Goal: Information Seeking & Learning: Learn about a topic

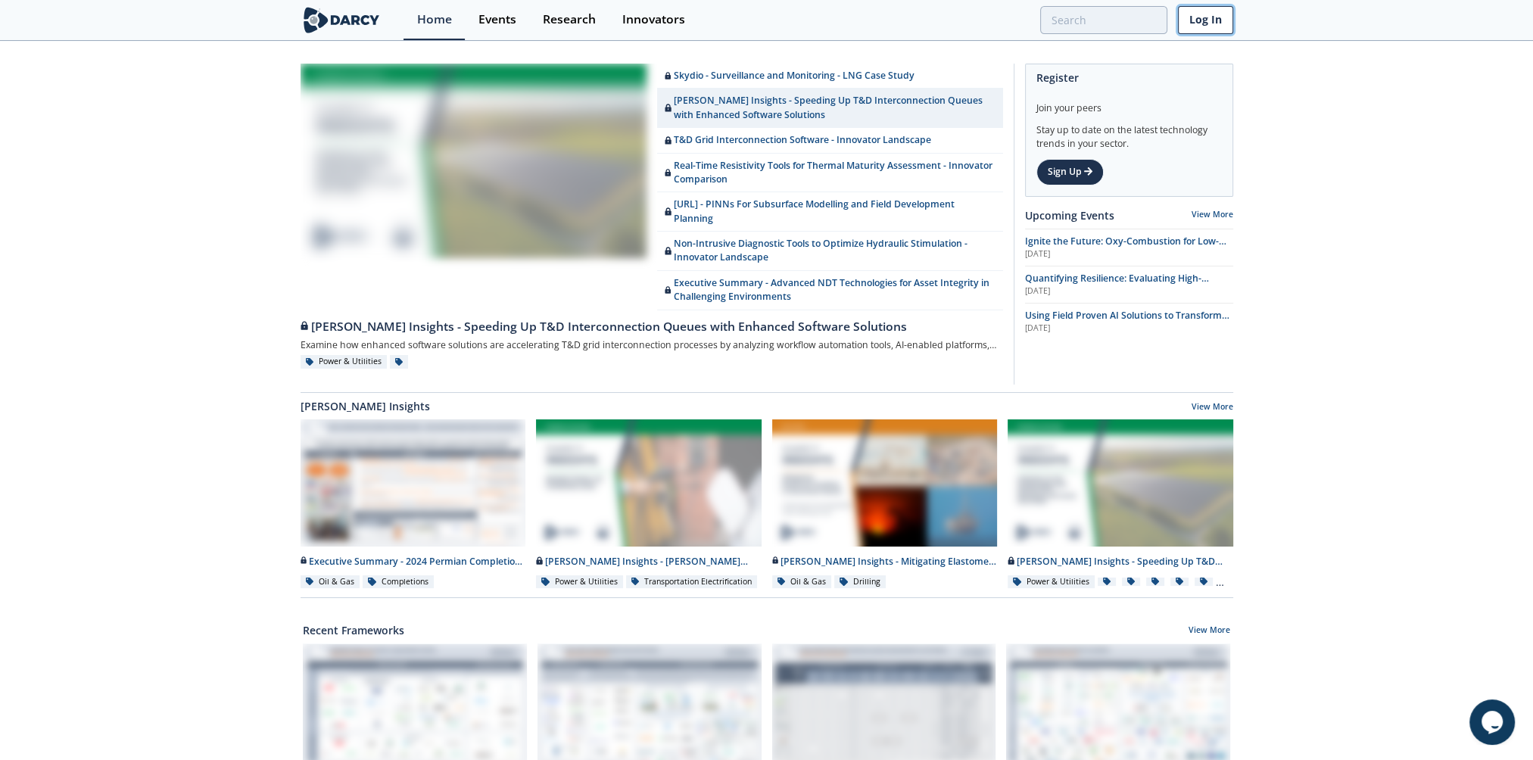
click at [1192, 21] on link "Log In" at bounding box center [1205, 20] width 55 height 28
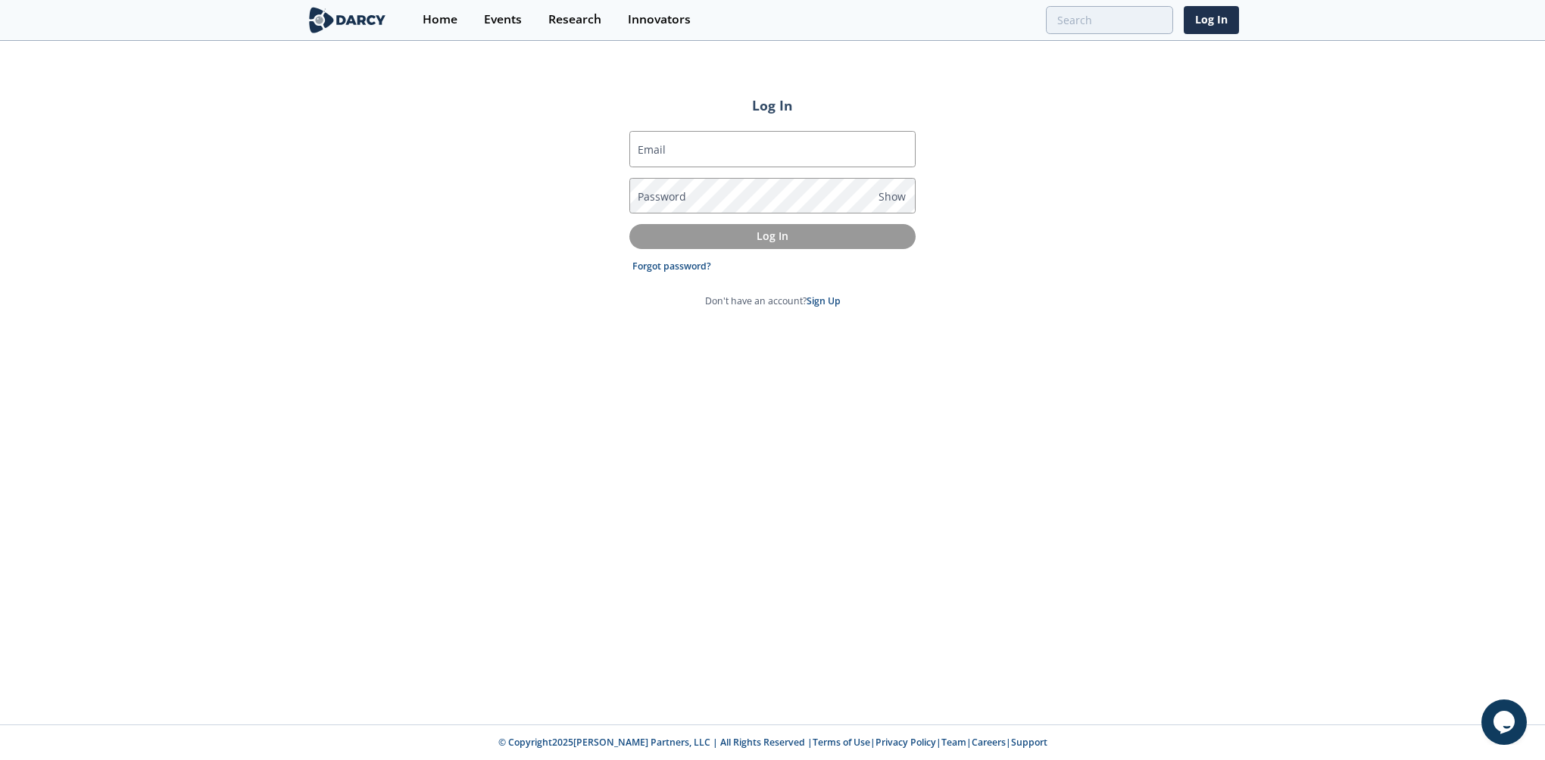
type input "[EMAIL_ADDRESS][DOMAIN_NAME]"
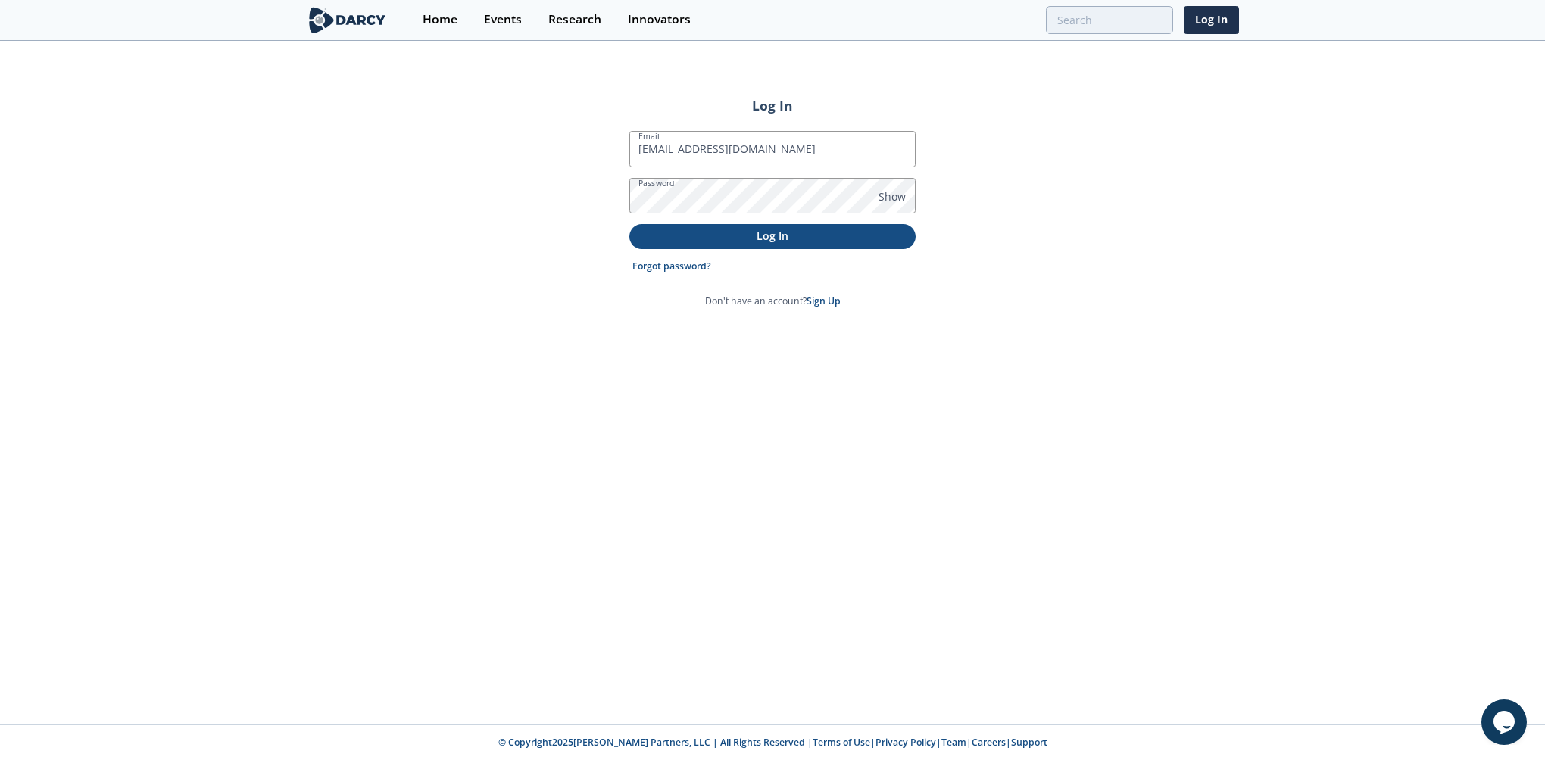
click at [757, 237] on p "Log In" at bounding box center [772, 236] width 265 height 16
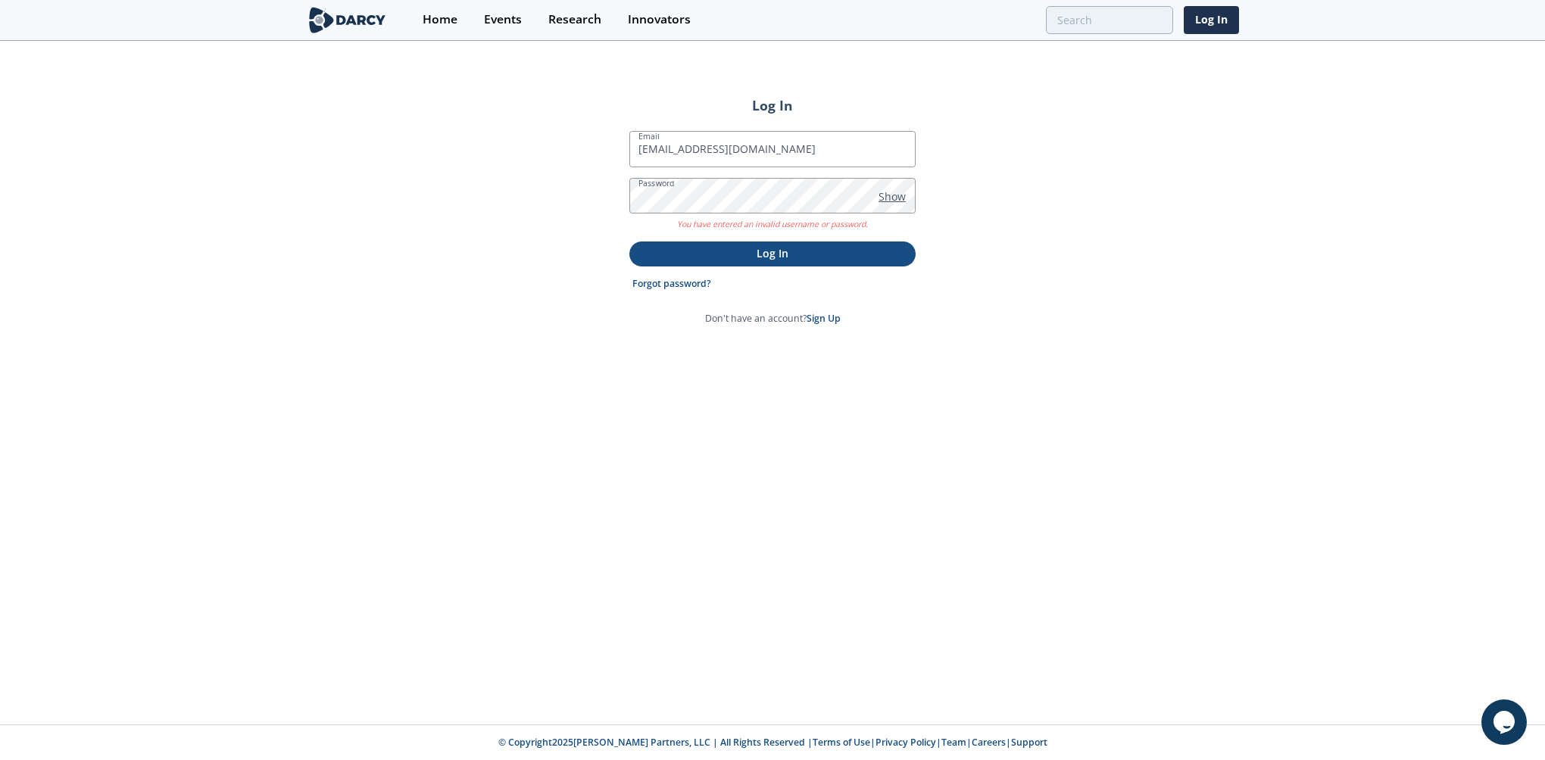
click at [890, 191] on span "Show" at bounding box center [891, 197] width 27 height 16
click at [613, 198] on div "Log In Email jitendra.bathala@bapcoenergies.com Password Hide You have entered …" at bounding box center [772, 383] width 1545 height 682
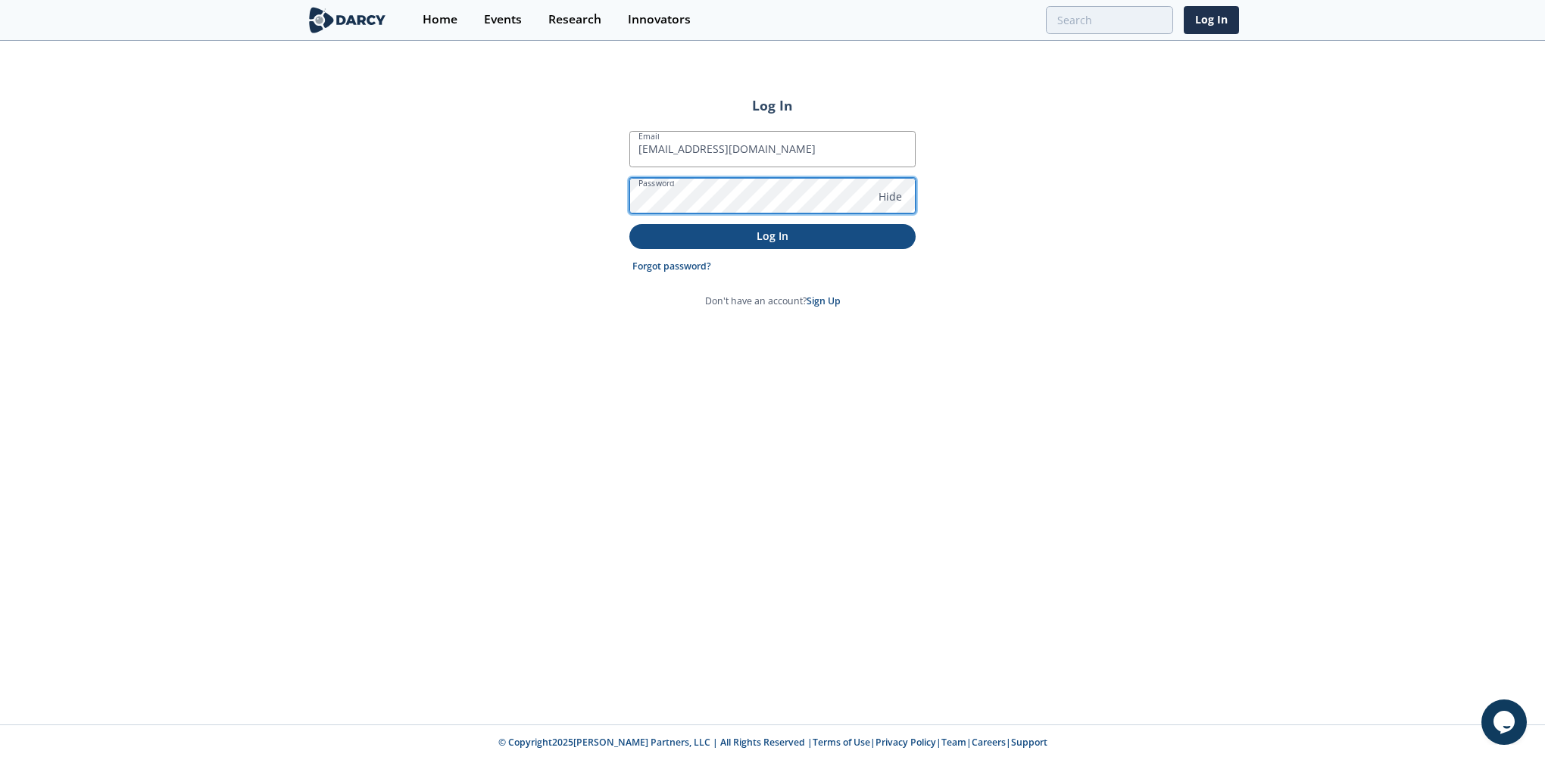
click at [629, 224] on button "Log In" at bounding box center [772, 236] width 286 height 25
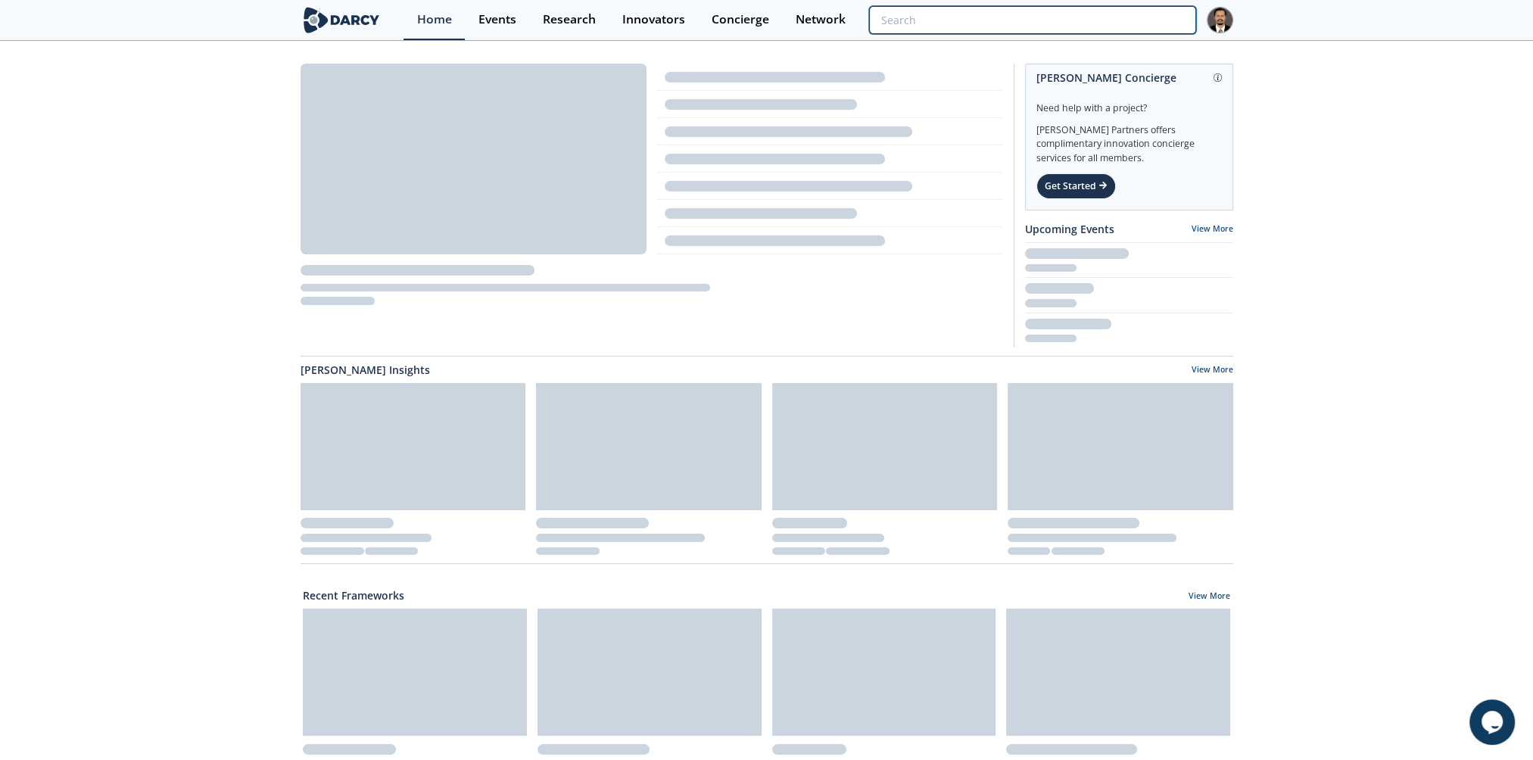
click at [1115, 24] on input "search" at bounding box center [1032, 20] width 326 height 28
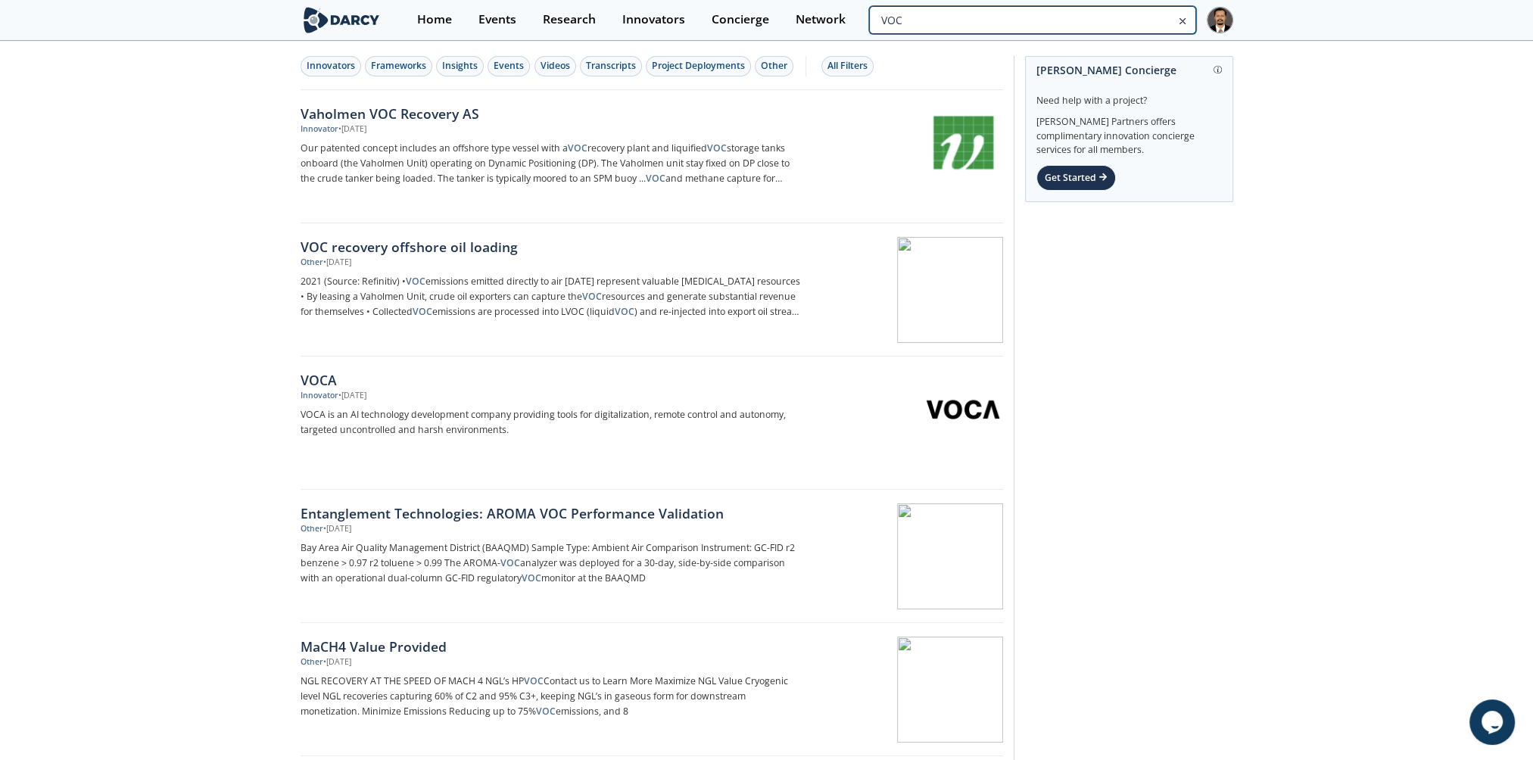
click at [1146, 18] on input "VOC" at bounding box center [1032, 20] width 326 height 28
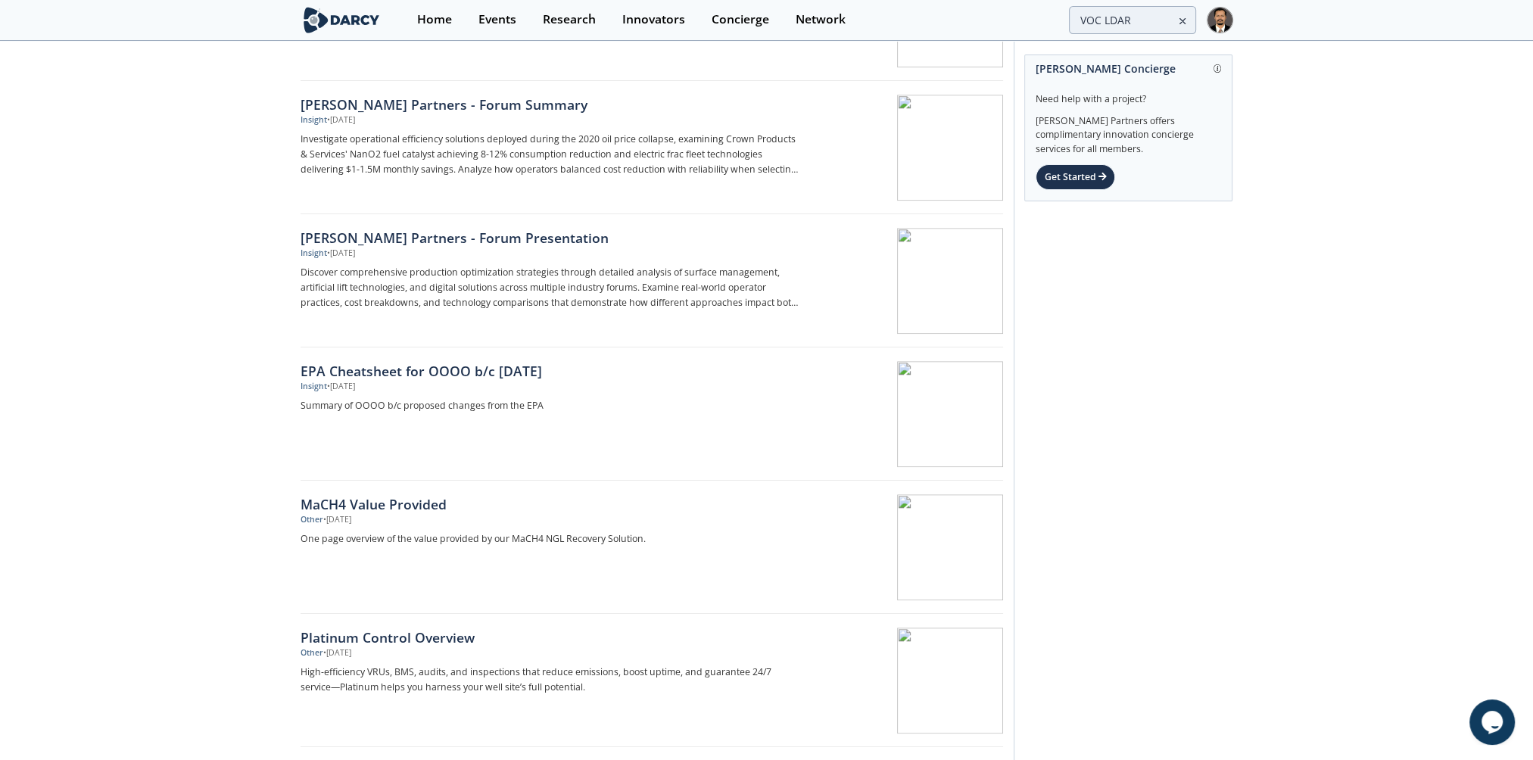
scroll to position [1817, 0]
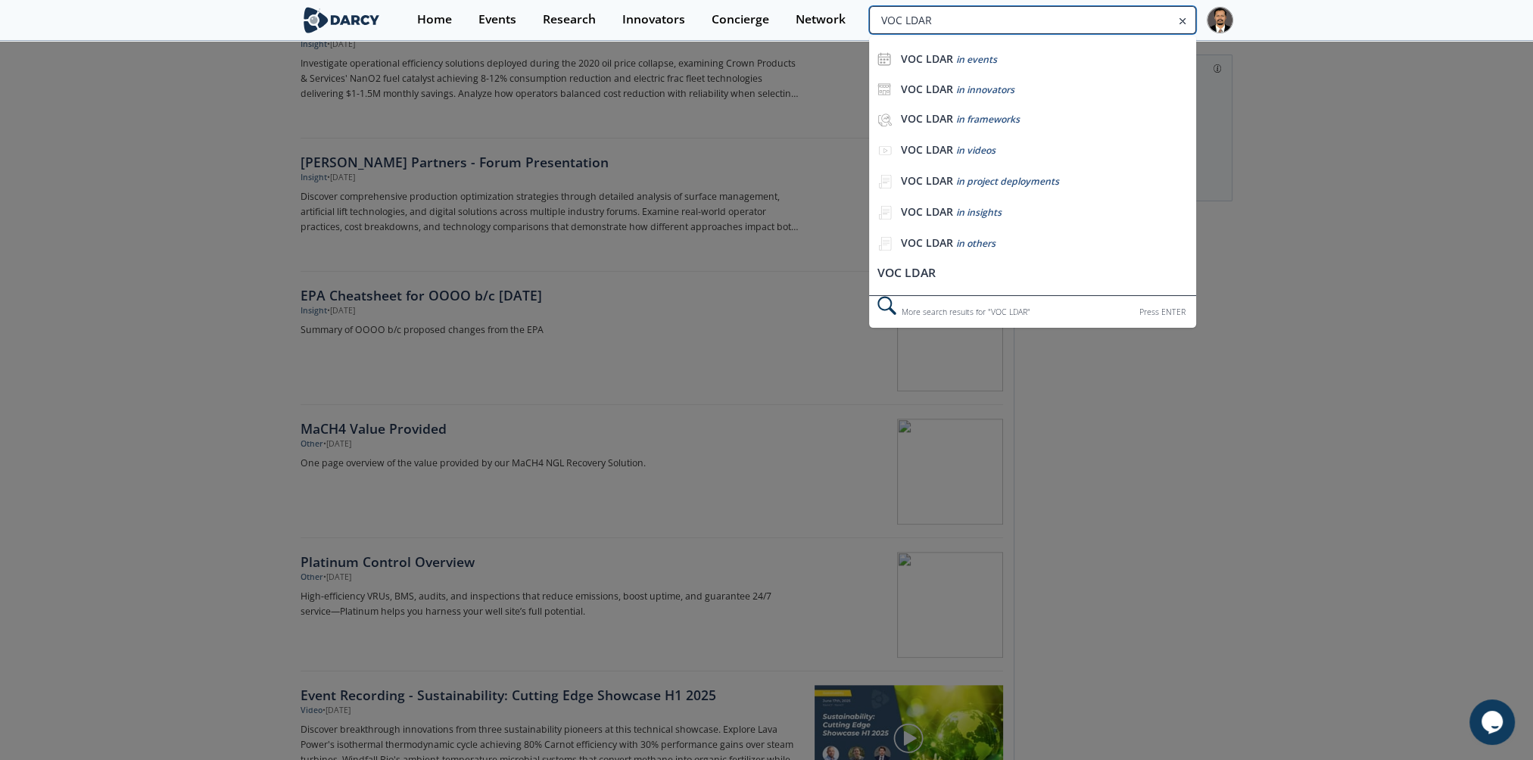
click at [1148, 21] on input "VOC LDAR" at bounding box center [1032, 20] width 326 height 28
type input "VOC LDAR PID"
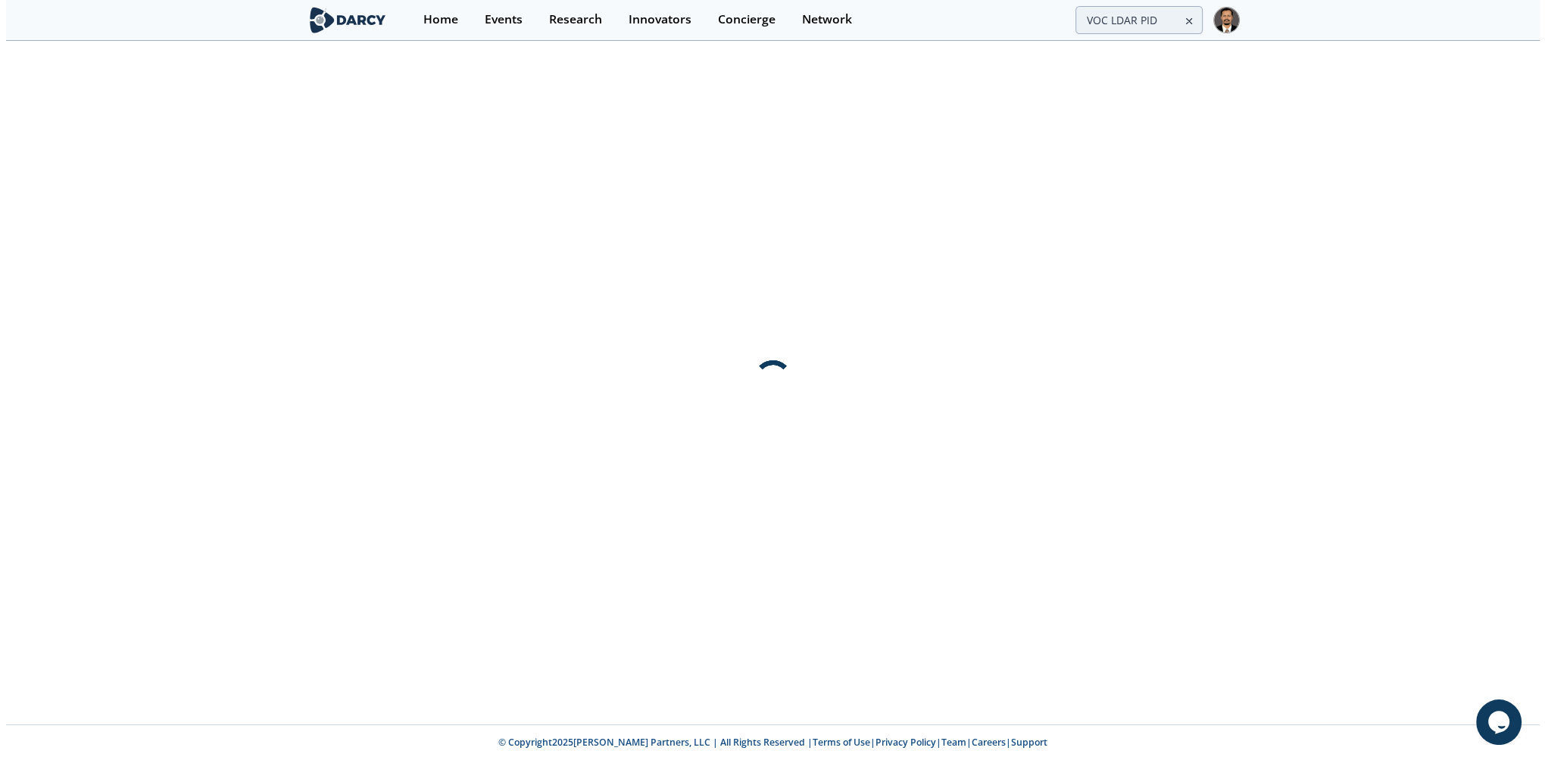
scroll to position [0, 0]
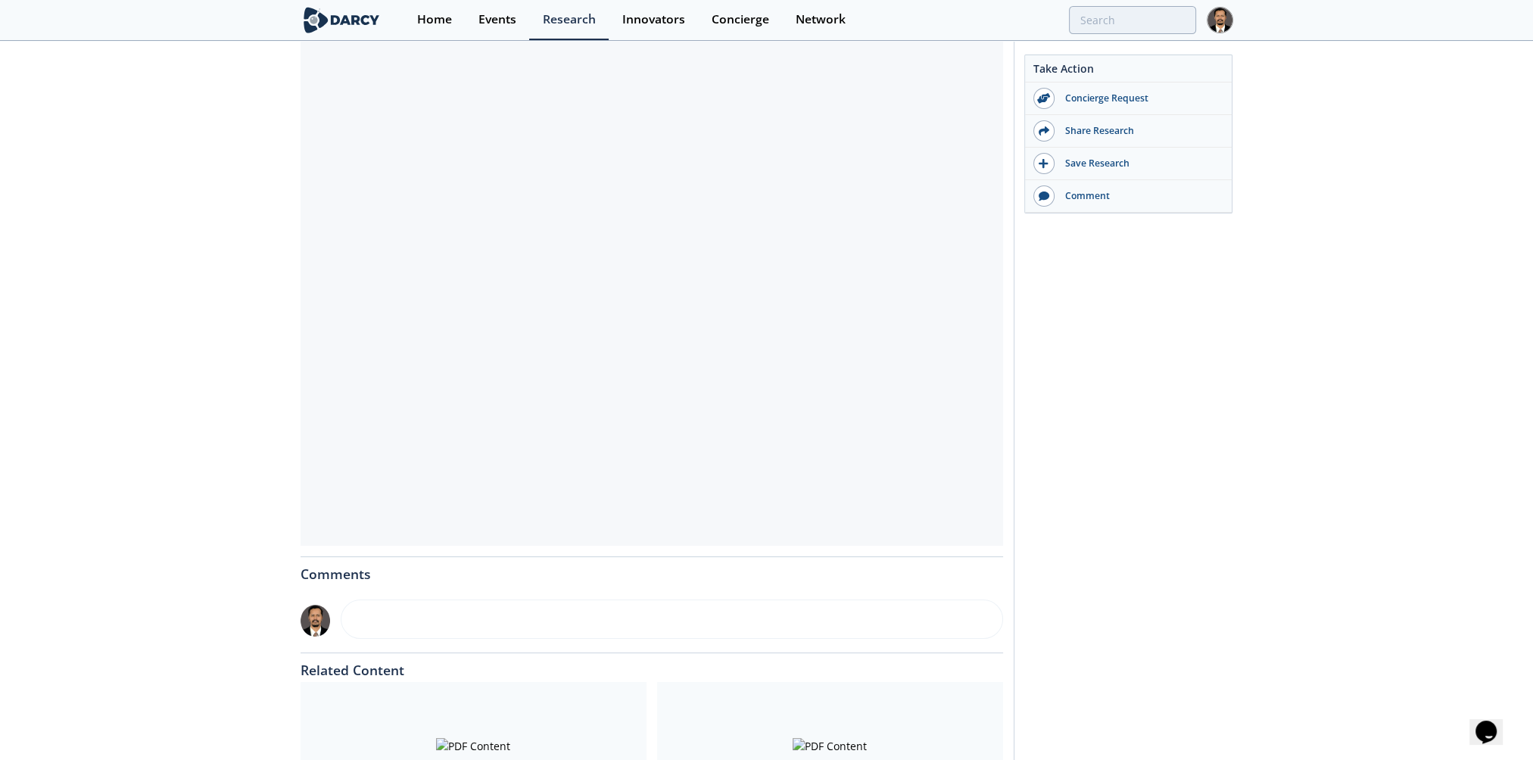
scroll to position [303, 0]
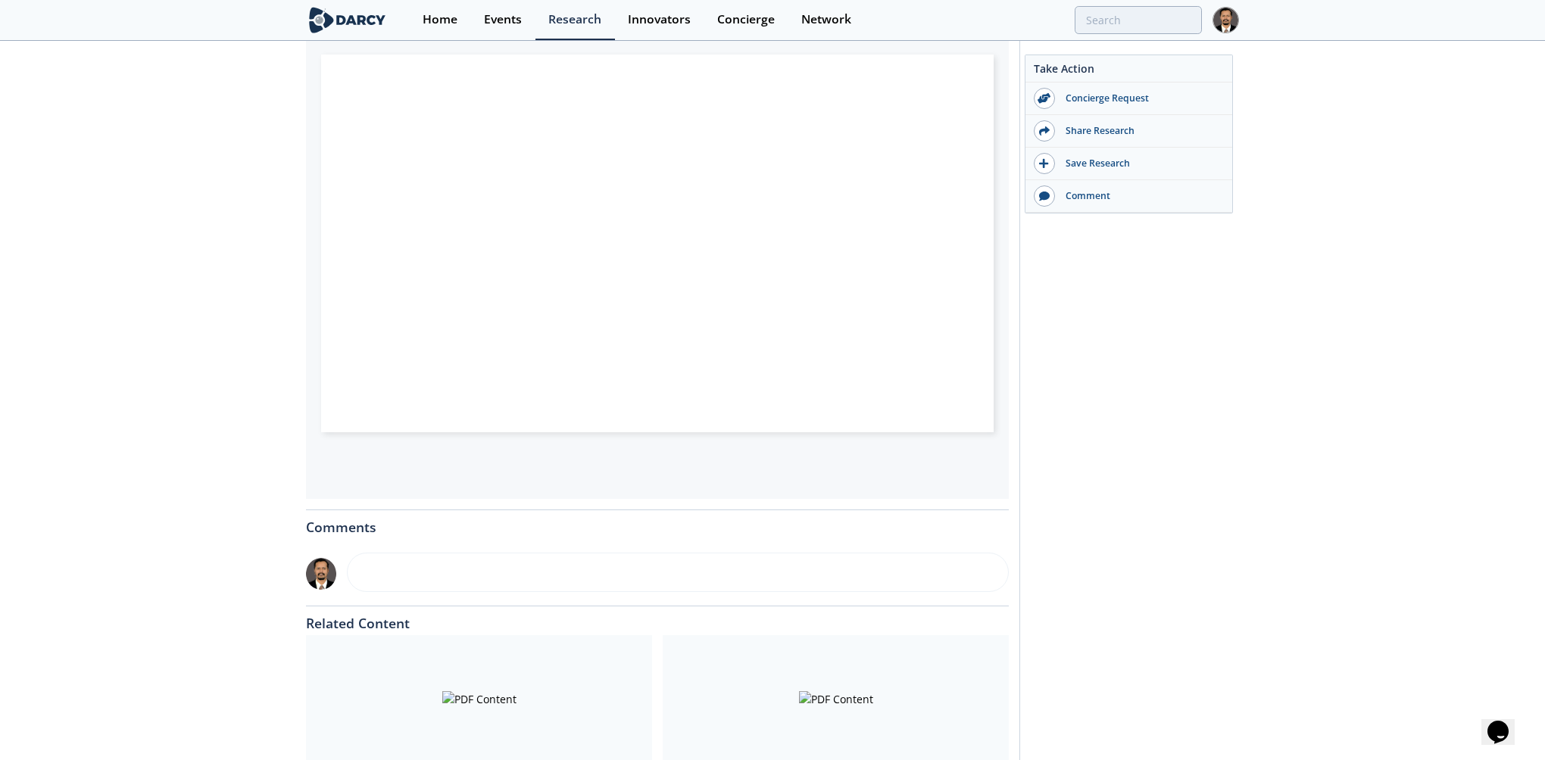
type input "2"
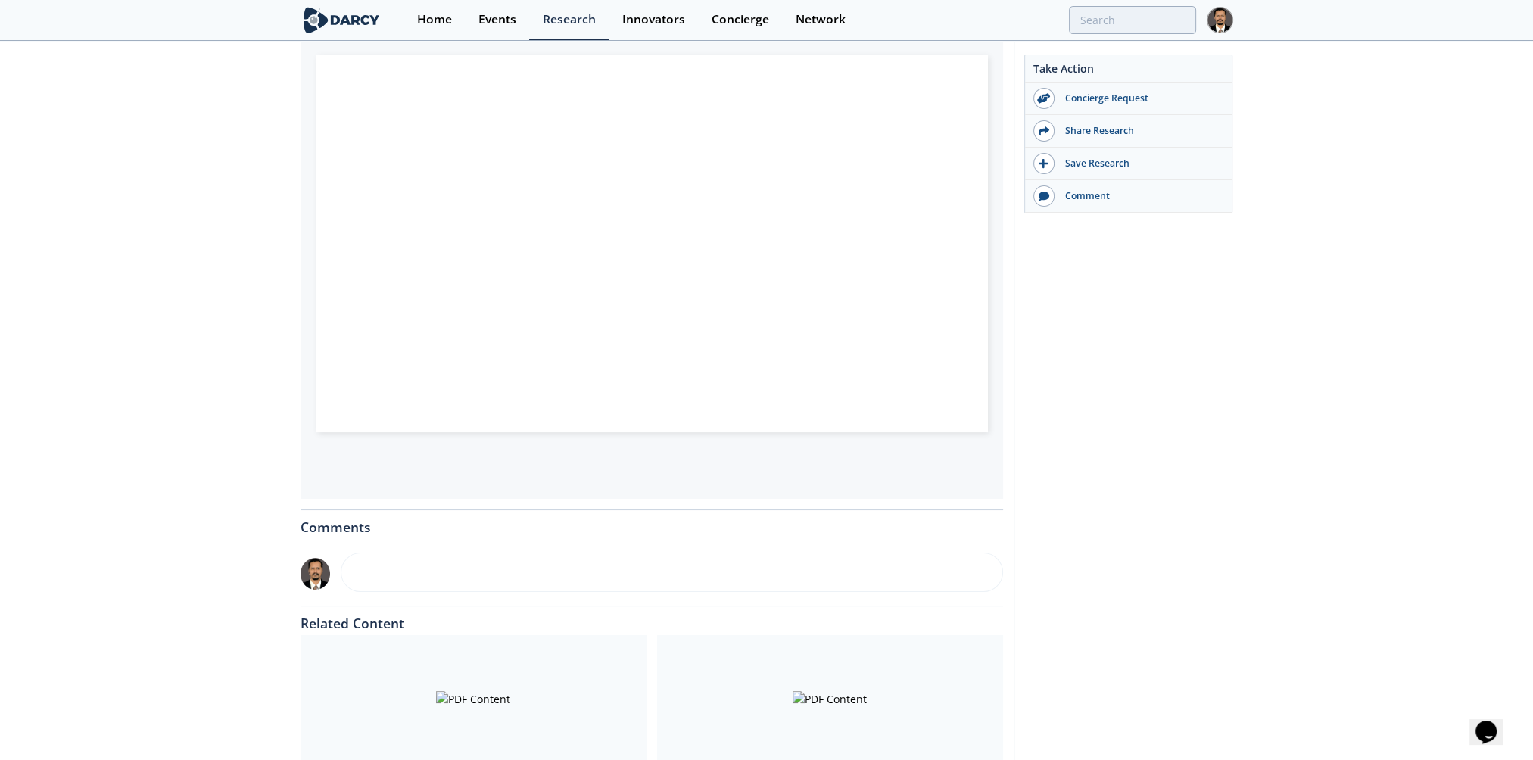
click at [466, 681] on div at bounding box center [474, 698] width 346 height 127
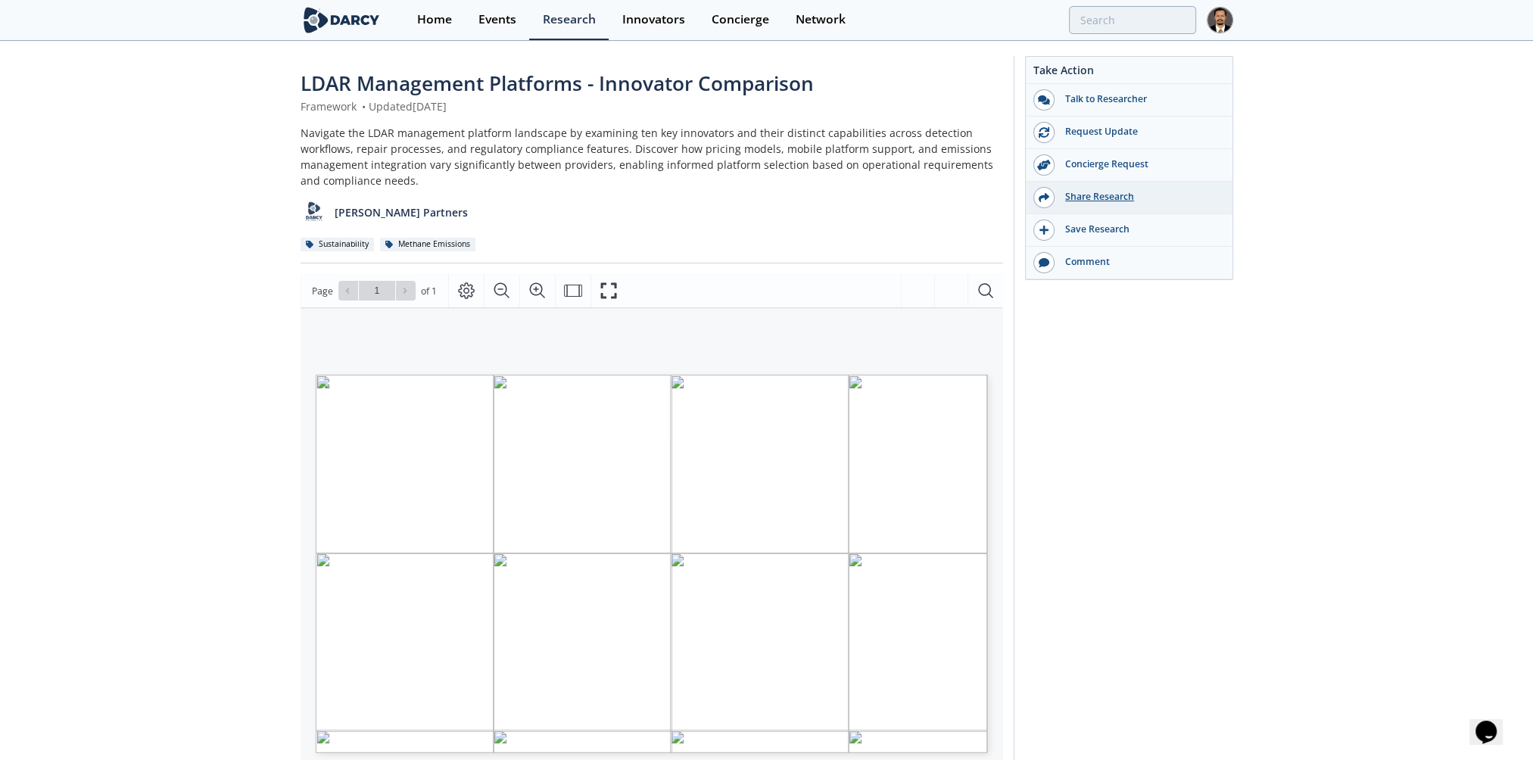
click at [1118, 194] on div "Share Research" at bounding box center [1140, 197] width 170 height 14
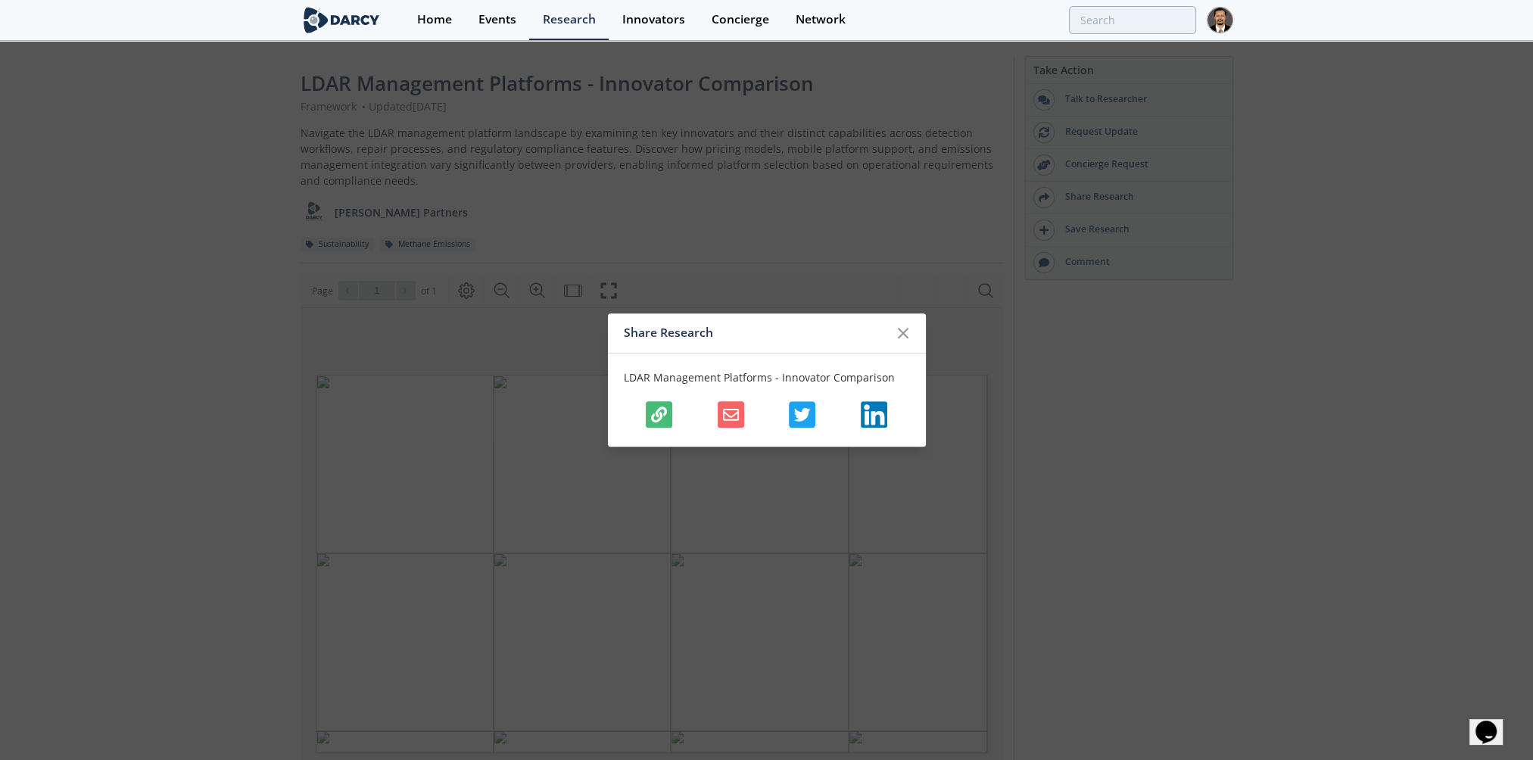
click at [657, 407] on icon "button" at bounding box center [659, 415] width 16 height 16
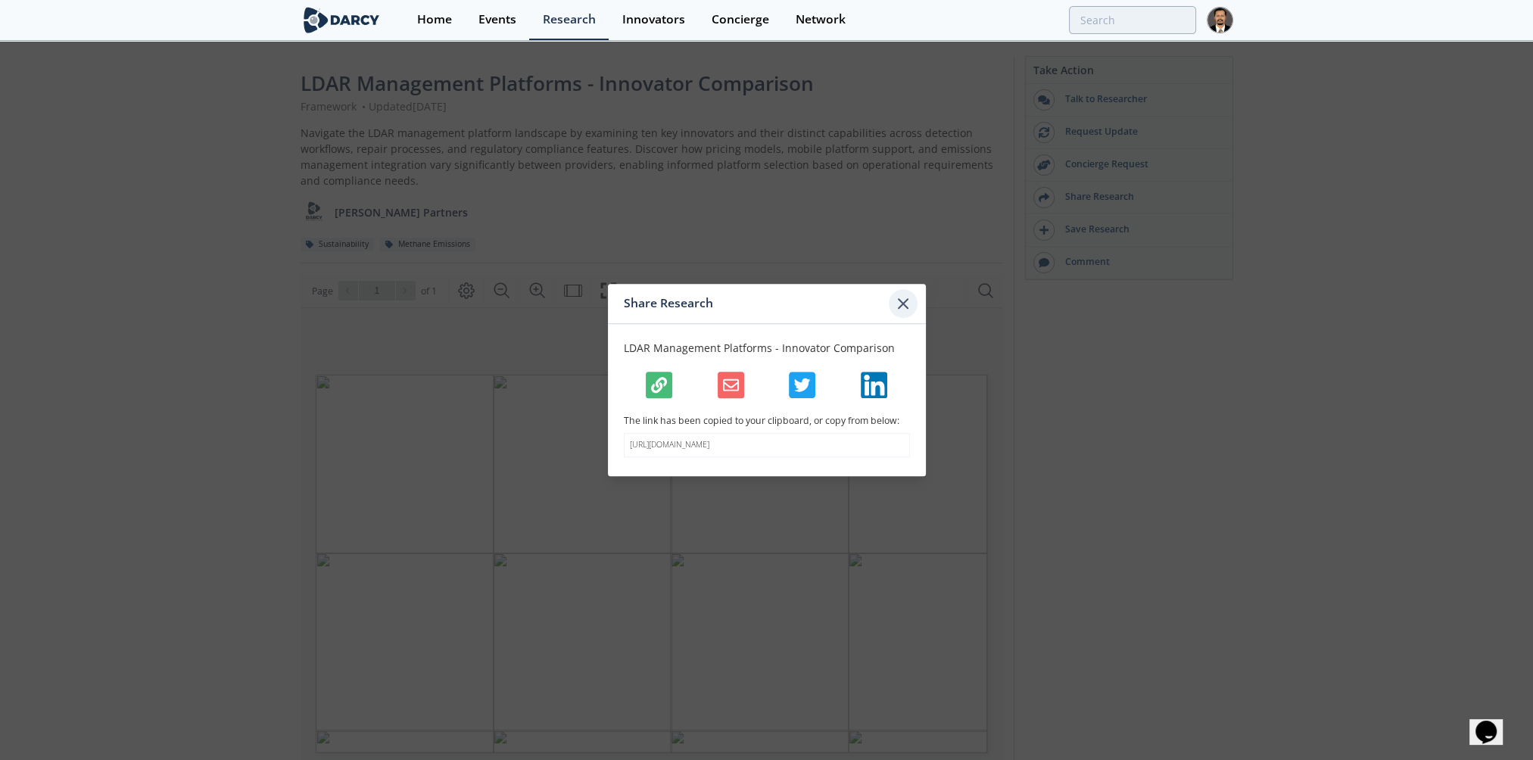
click at [904, 299] on icon at bounding box center [903, 303] width 9 height 9
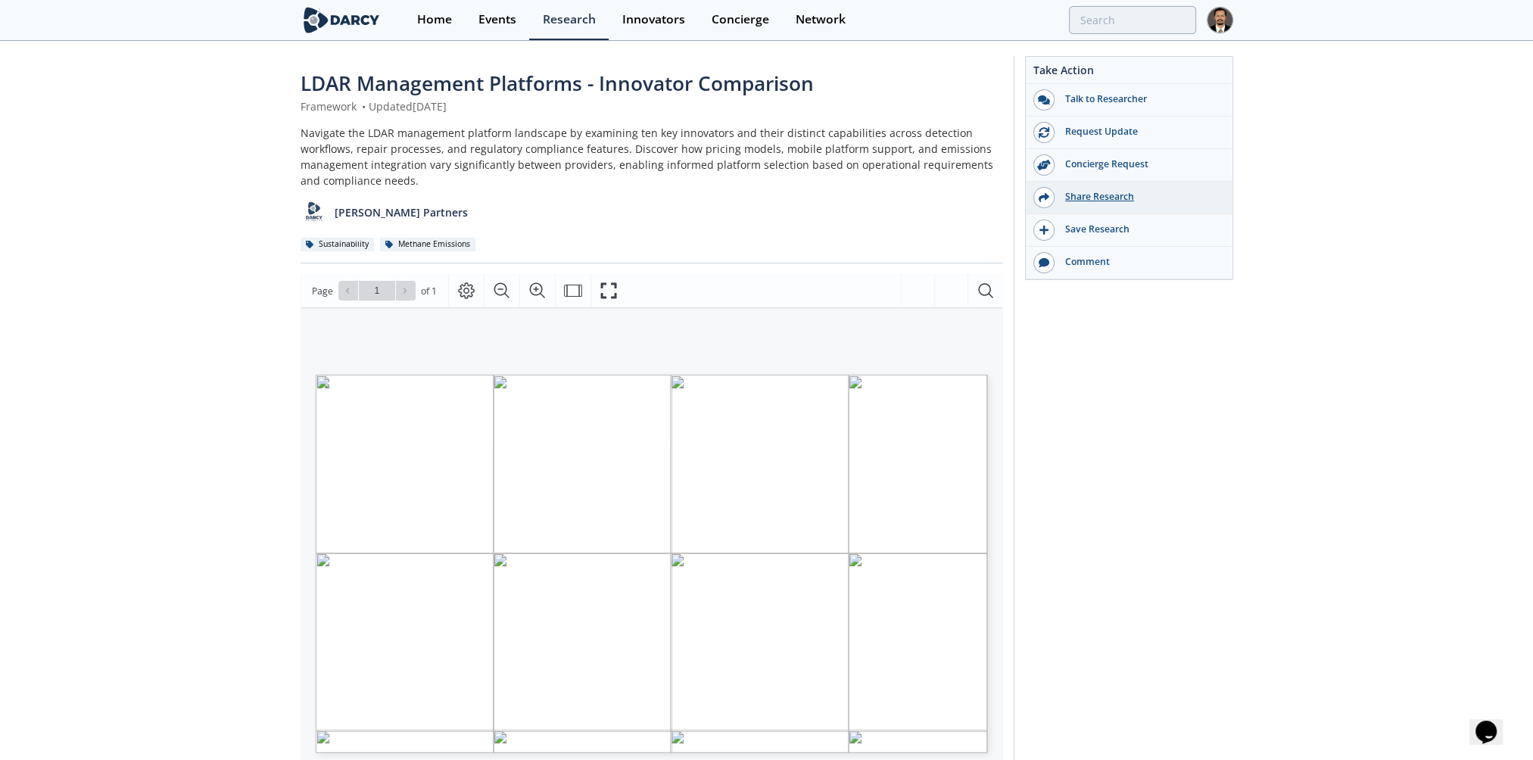
click at [1099, 195] on div "Share Research" at bounding box center [1140, 197] width 170 height 14
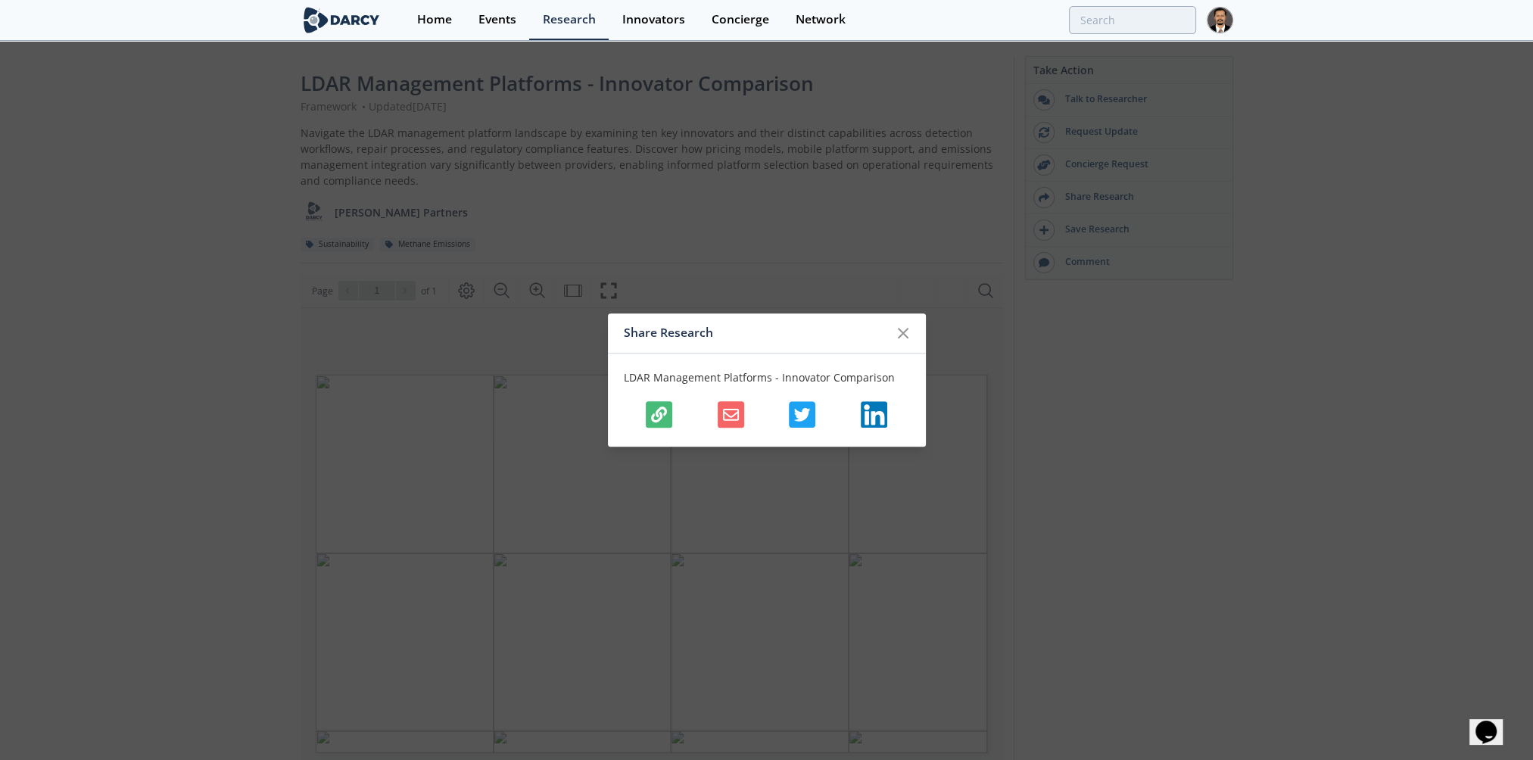
click at [657, 415] on icon "button" at bounding box center [659, 415] width 16 height 16
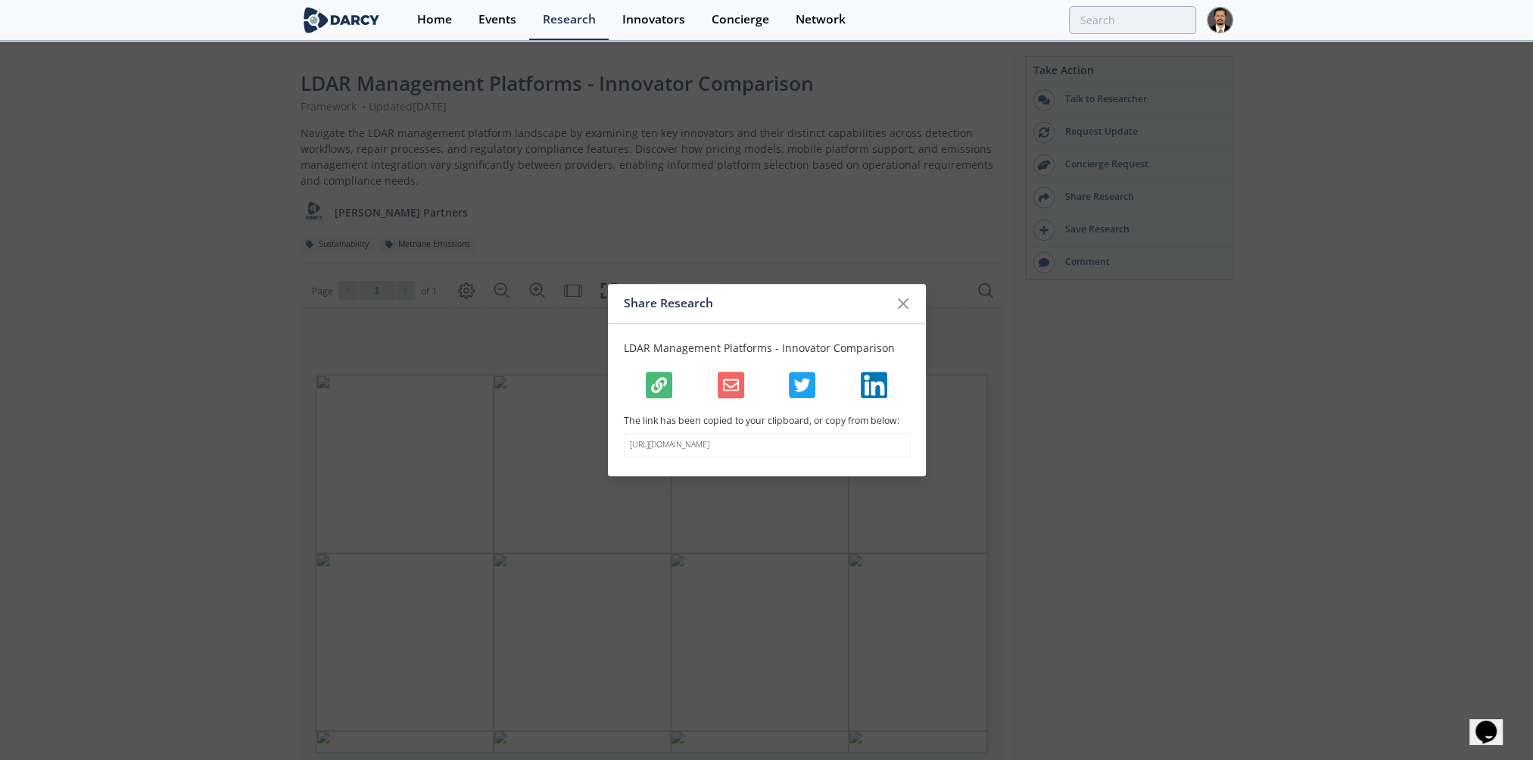
drag, startPoint x: 756, startPoint y: 454, endPoint x: 607, endPoint y: 433, distance: 150.6
click at [608, 433] on div "LDAR Management Platforms - Innovator Comparison The link has been copied to yo…" at bounding box center [767, 400] width 318 height 152
copy p "[URL][DOMAIN_NAME]"
click at [906, 295] on icon at bounding box center [903, 304] width 18 height 18
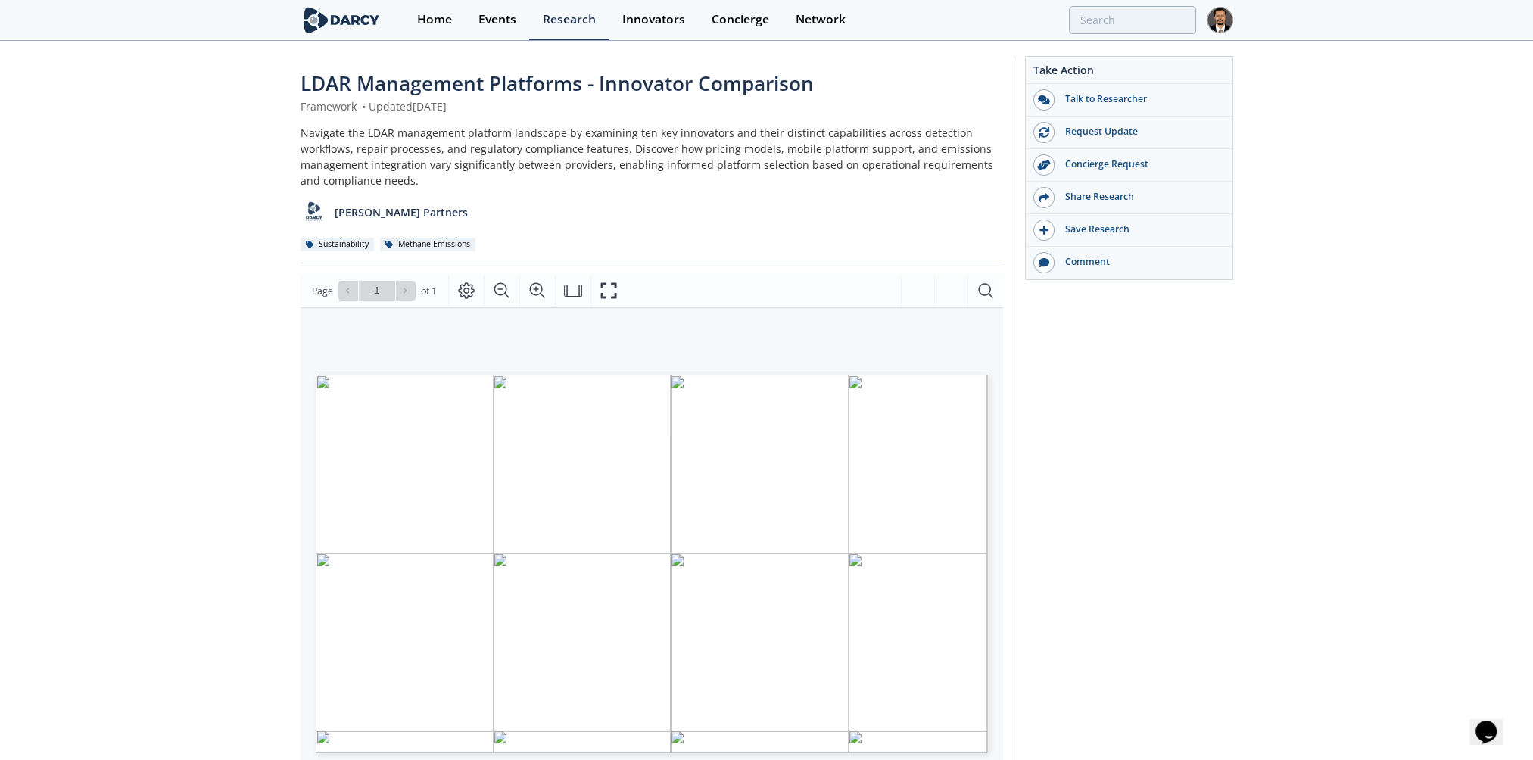
click at [428, 242] on div "Methane Emissions" at bounding box center [428, 245] width 96 height 14
click at [394, 249] on div "Methane Emissions" at bounding box center [428, 245] width 96 height 14
click at [563, 20] on div "Research" at bounding box center [569, 20] width 53 height 12
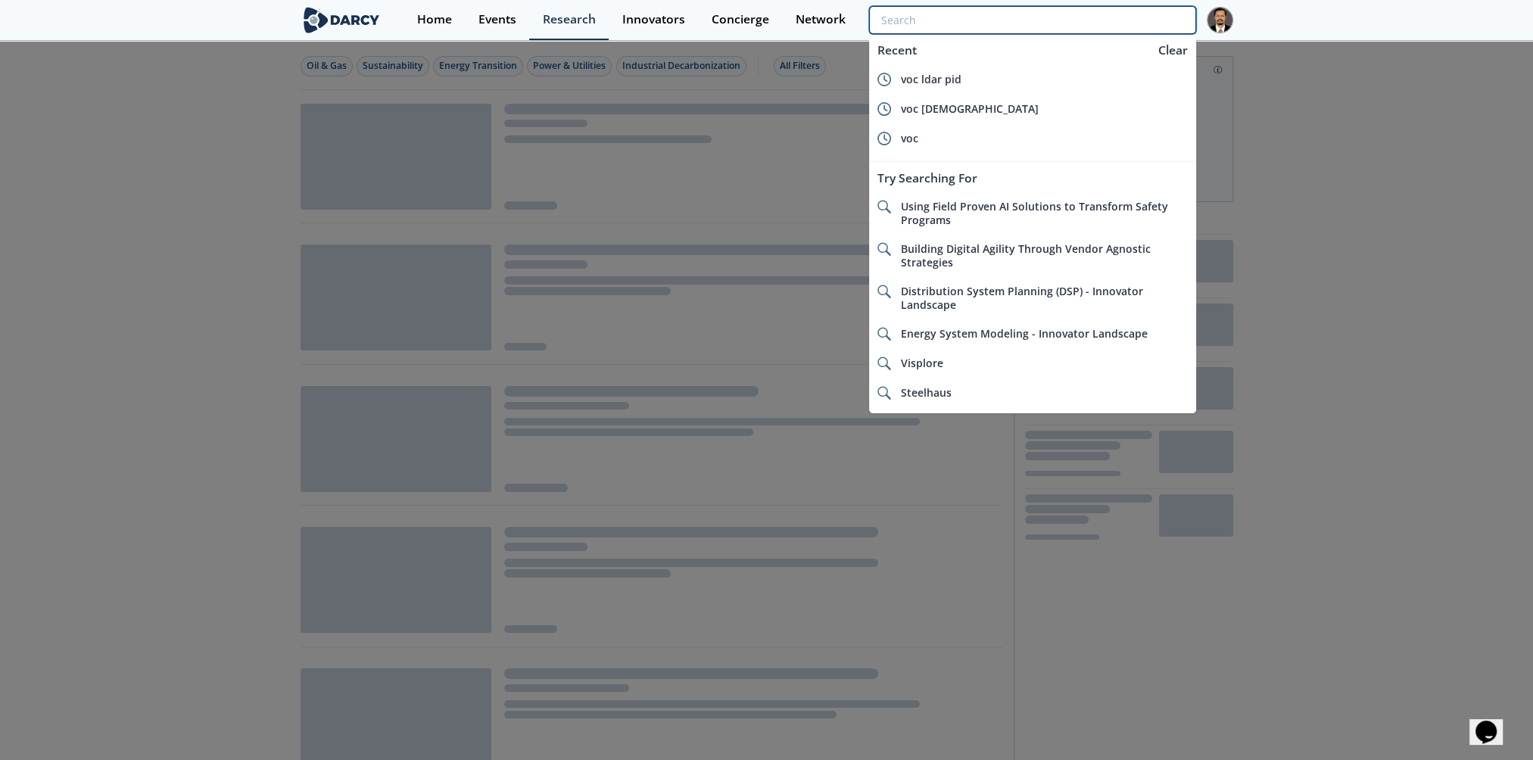
click at [1107, 22] on input "search" at bounding box center [1032, 20] width 326 height 28
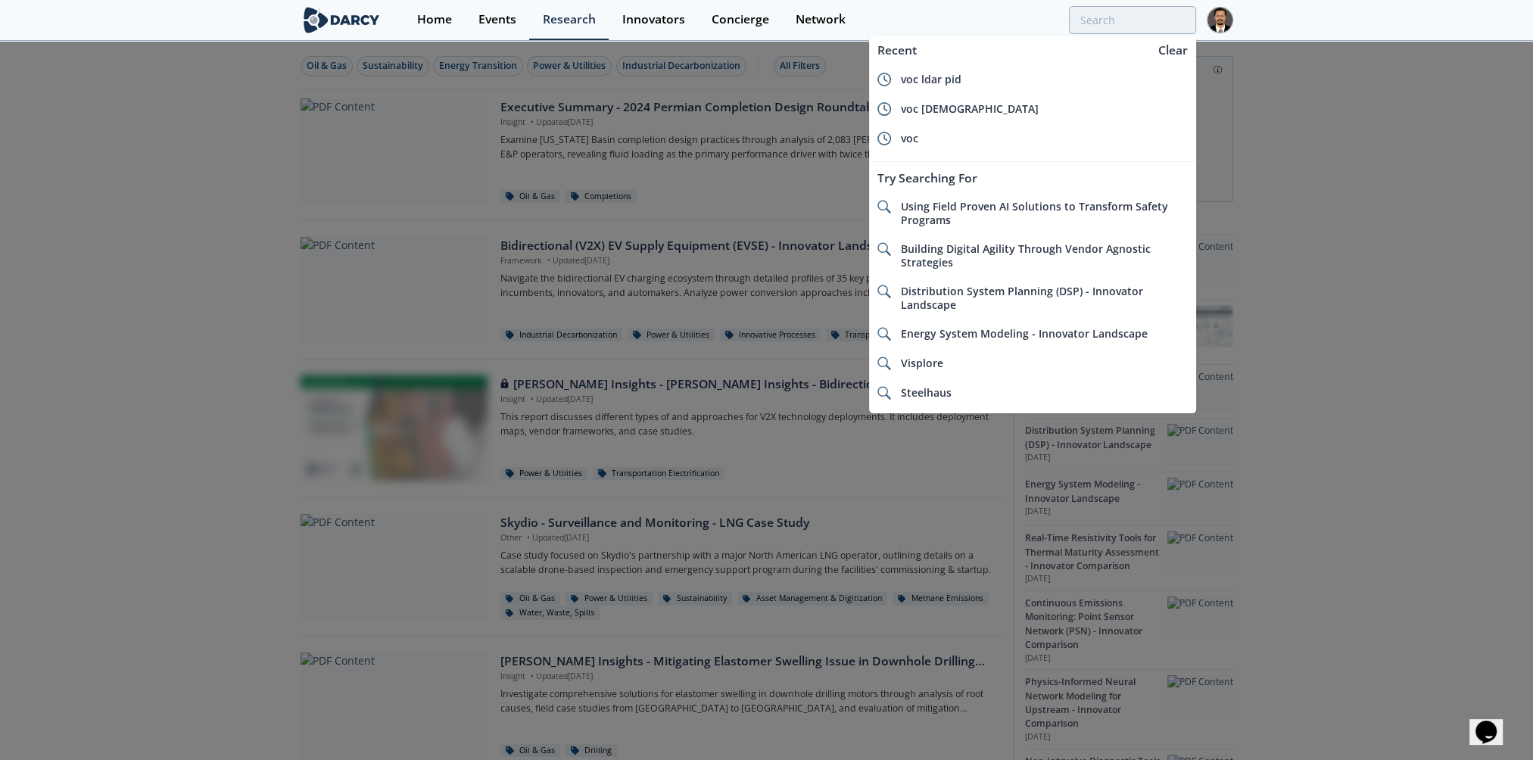
click at [134, 186] on div at bounding box center [766, 380] width 1533 height 760
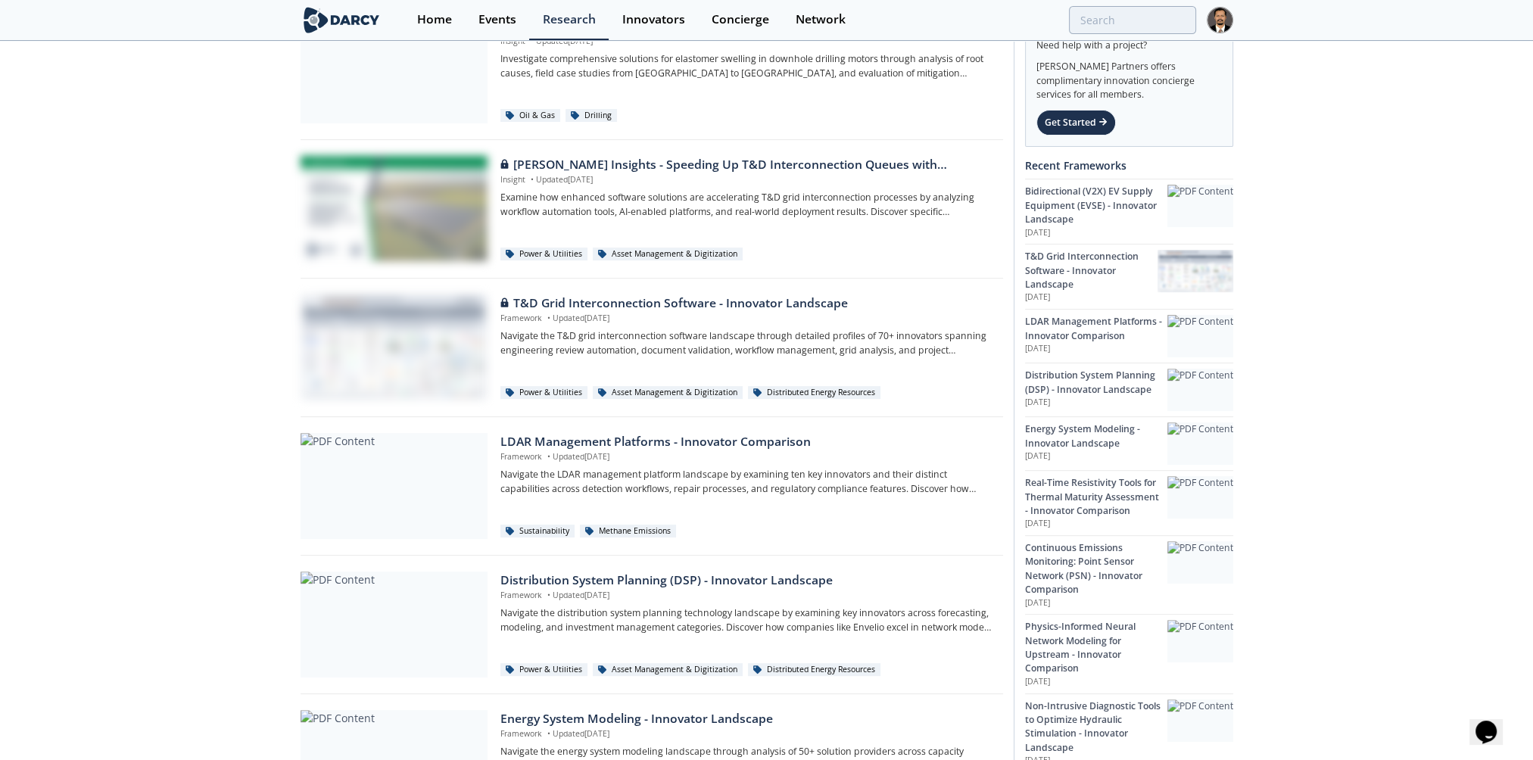
scroll to position [379, 0]
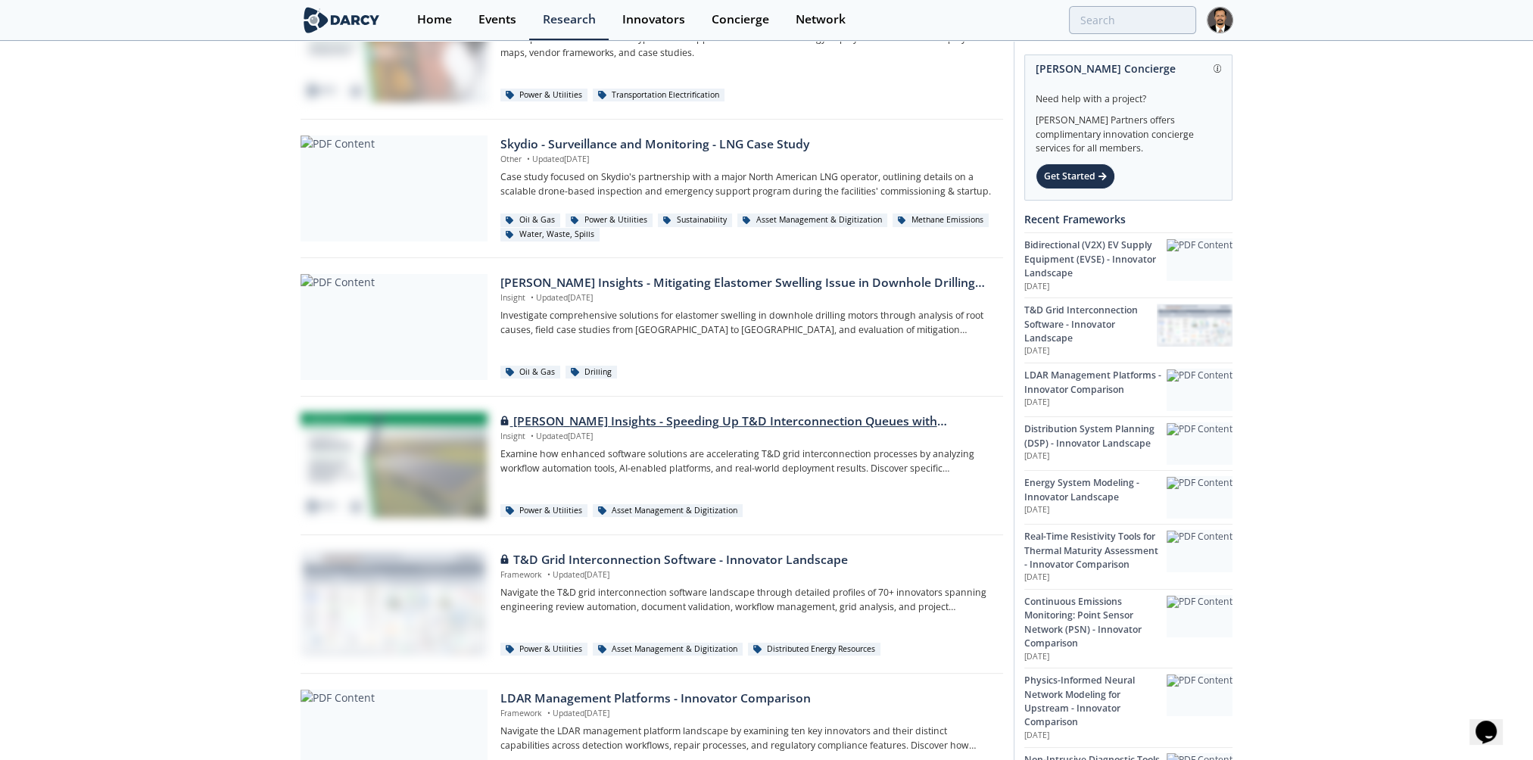
click at [407, 448] on div at bounding box center [394, 466] width 187 height 106
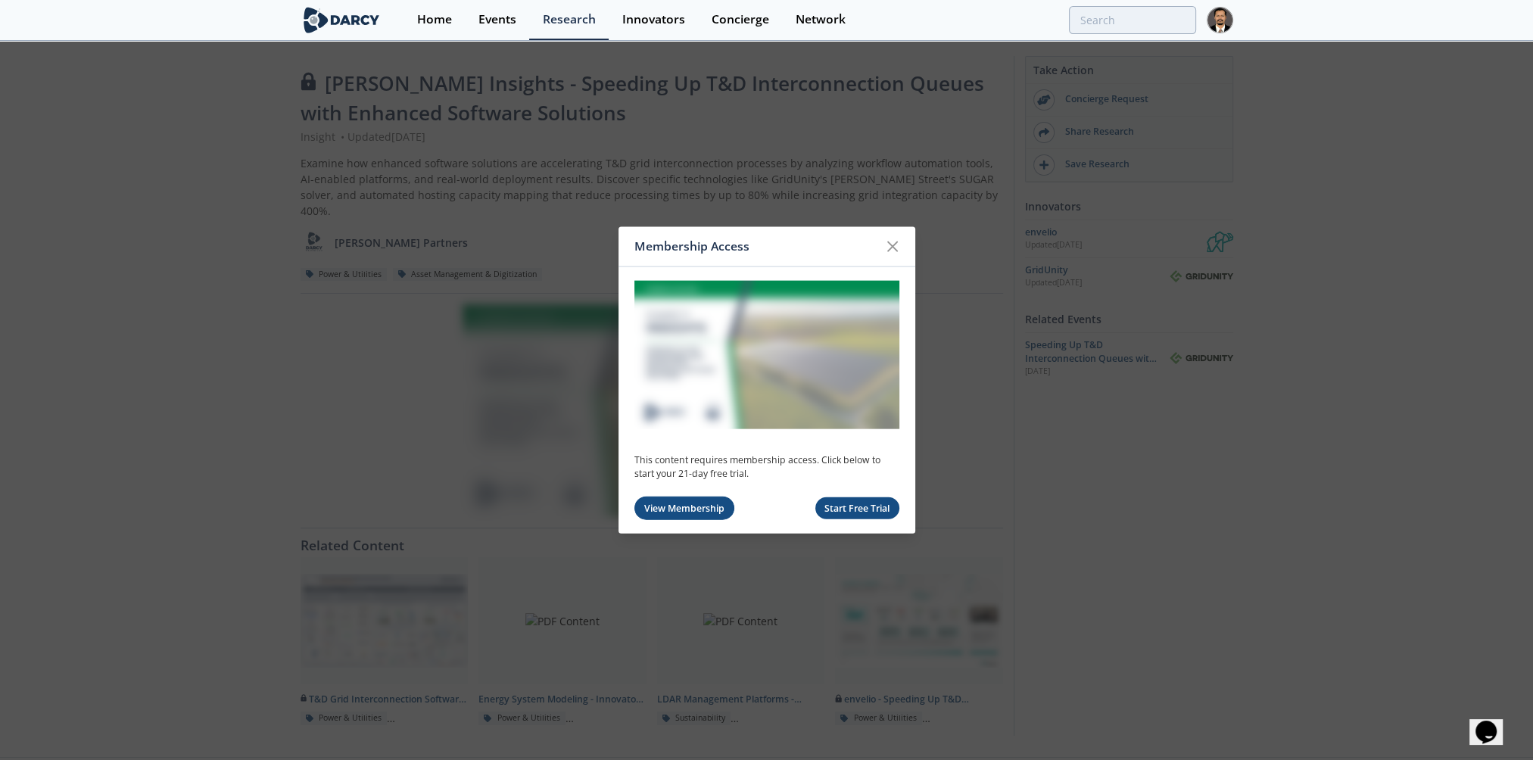
click at [653, 503] on link "View Membership" at bounding box center [685, 508] width 101 height 23
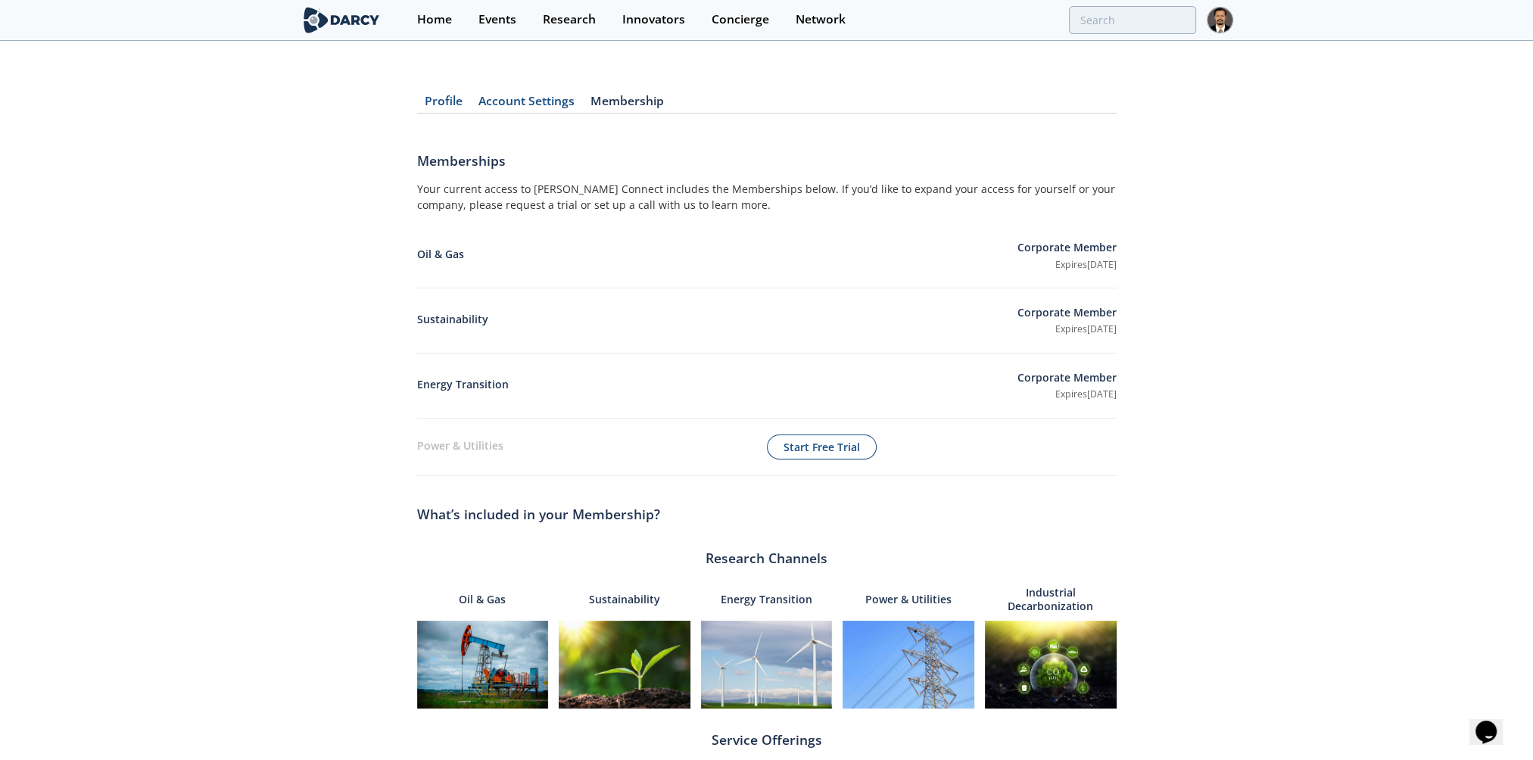
click at [436, 313] on p "Sustainability" at bounding box center [717, 320] width 600 height 19
click at [436, 316] on p "Sustainability" at bounding box center [717, 320] width 600 height 19
copy p "Sustainability"
click at [516, 100] on link "Account Settings" at bounding box center [527, 104] width 112 height 18
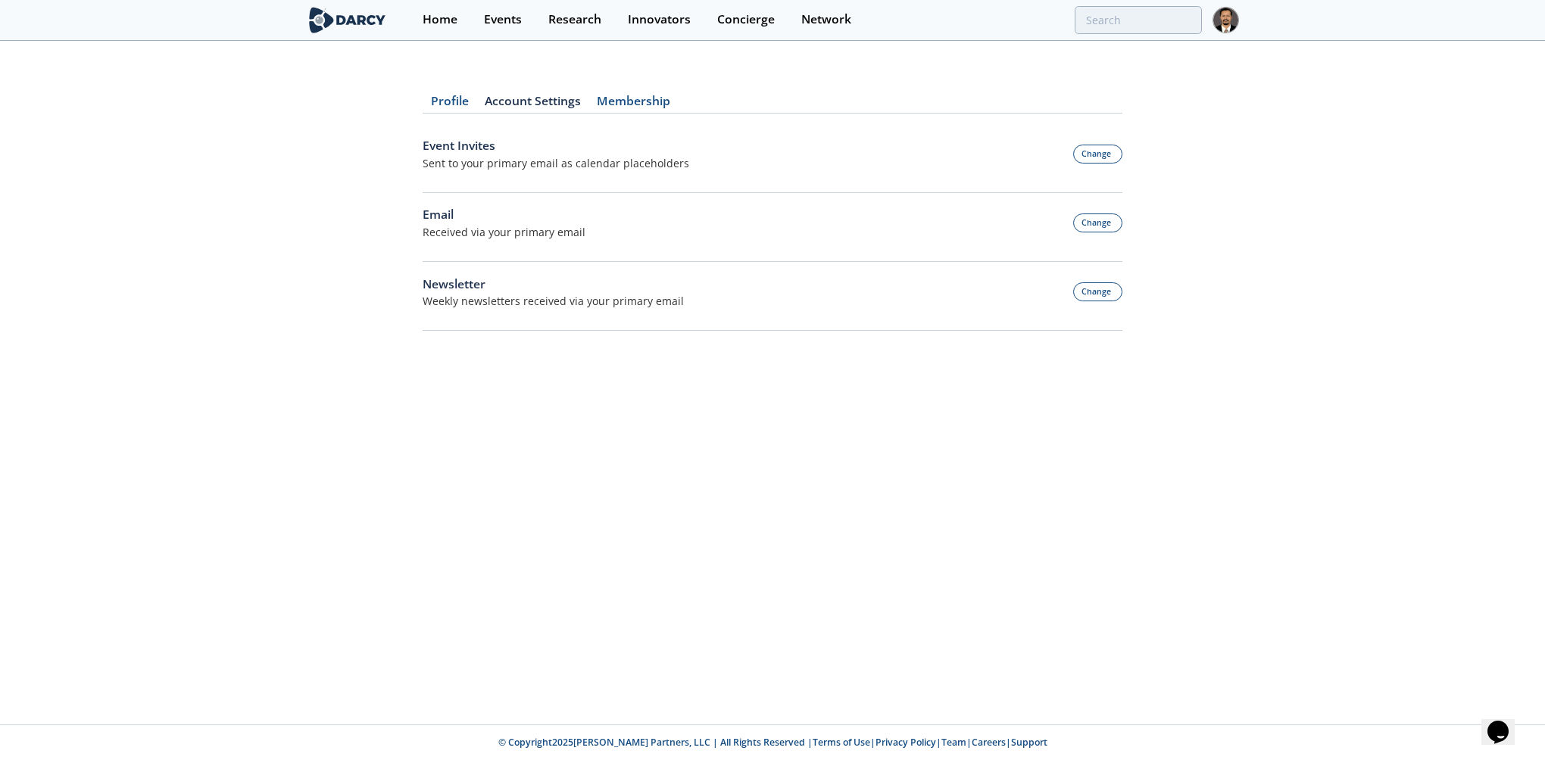
click at [451, 104] on link "Profile" at bounding box center [450, 104] width 54 height 18
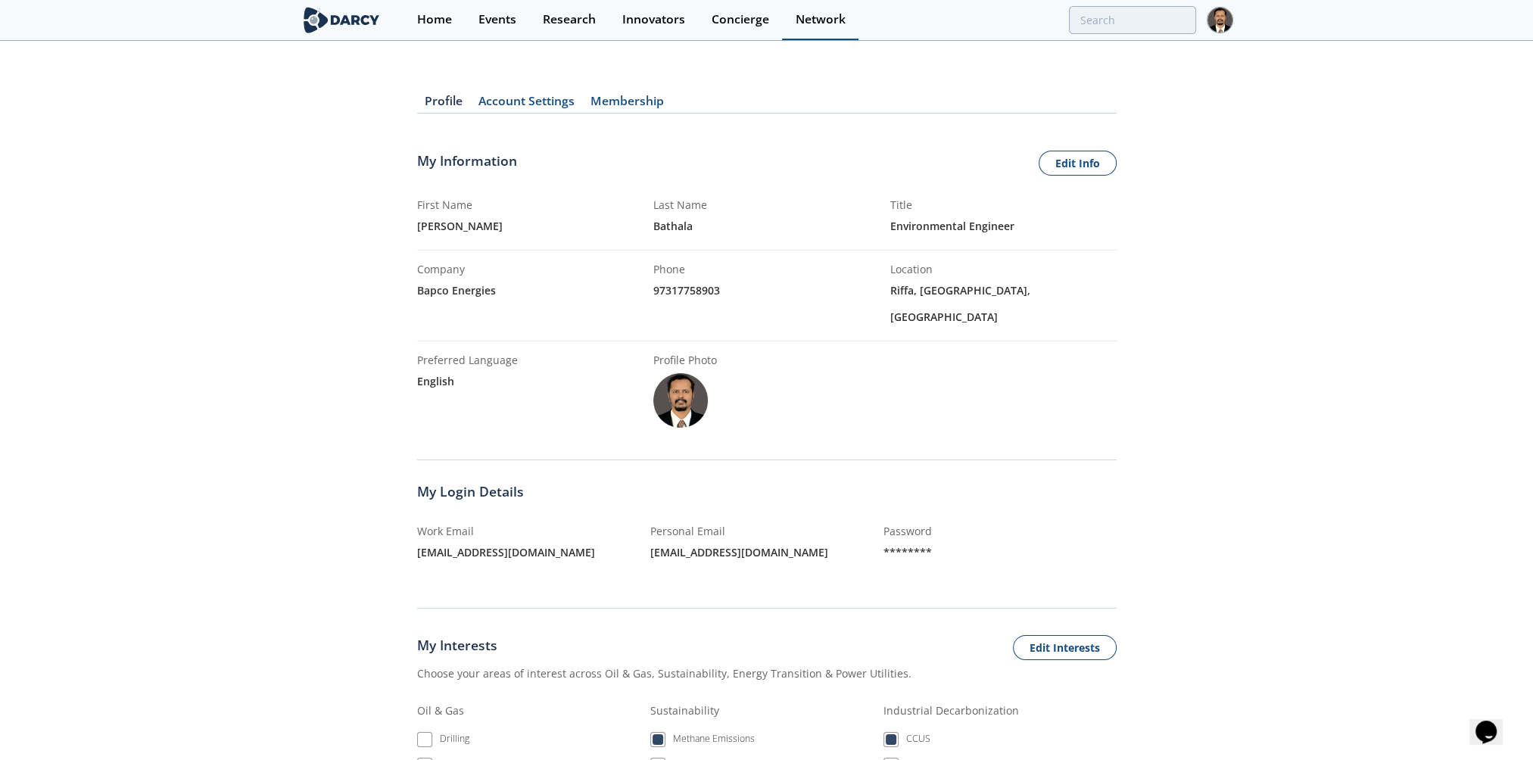
click at [818, 22] on div "Network" at bounding box center [821, 20] width 50 height 12
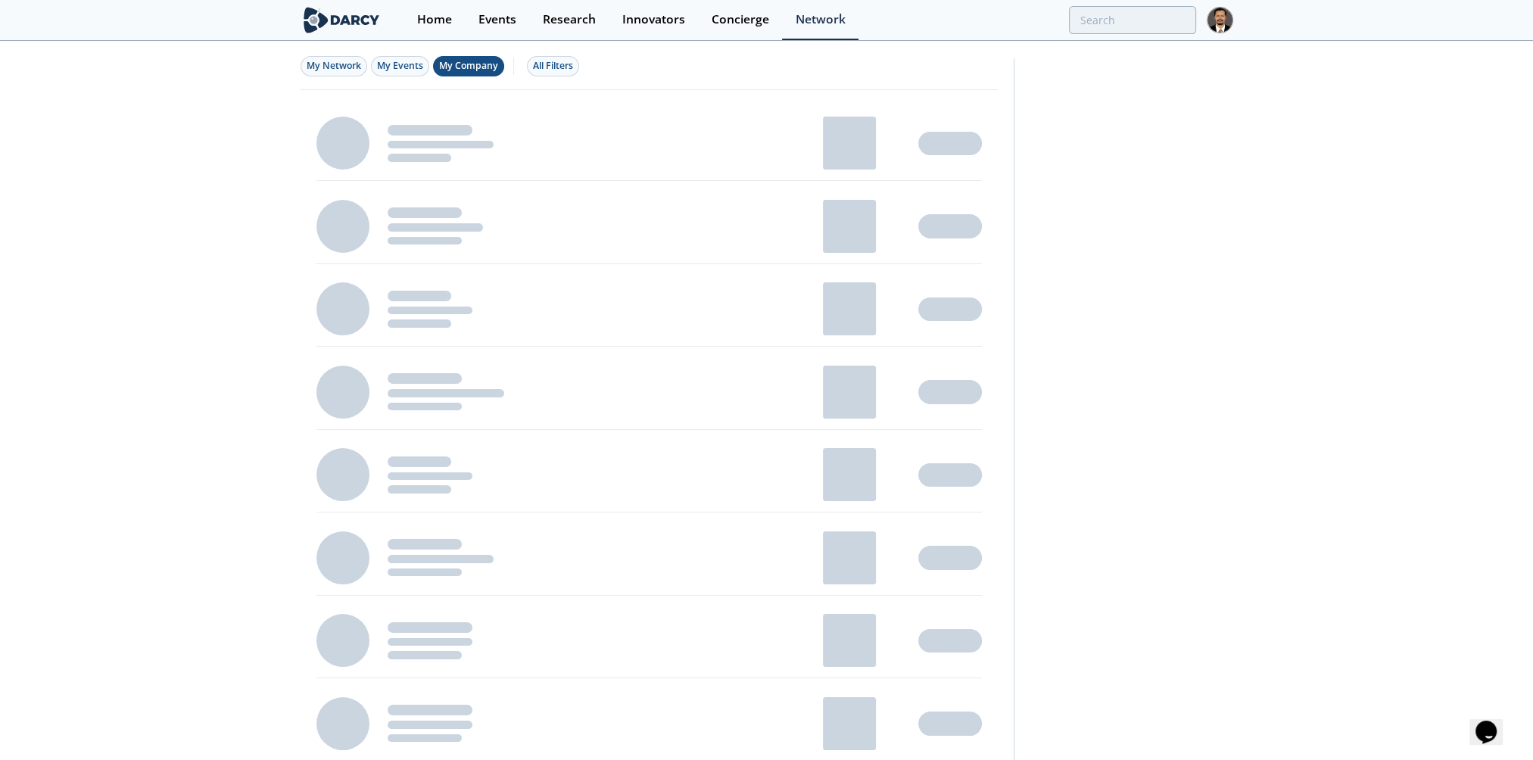
click at [453, 59] on span "My Company" at bounding box center [468, 65] width 59 height 13
click at [443, 17] on div "Home" at bounding box center [434, 20] width 35 height 12
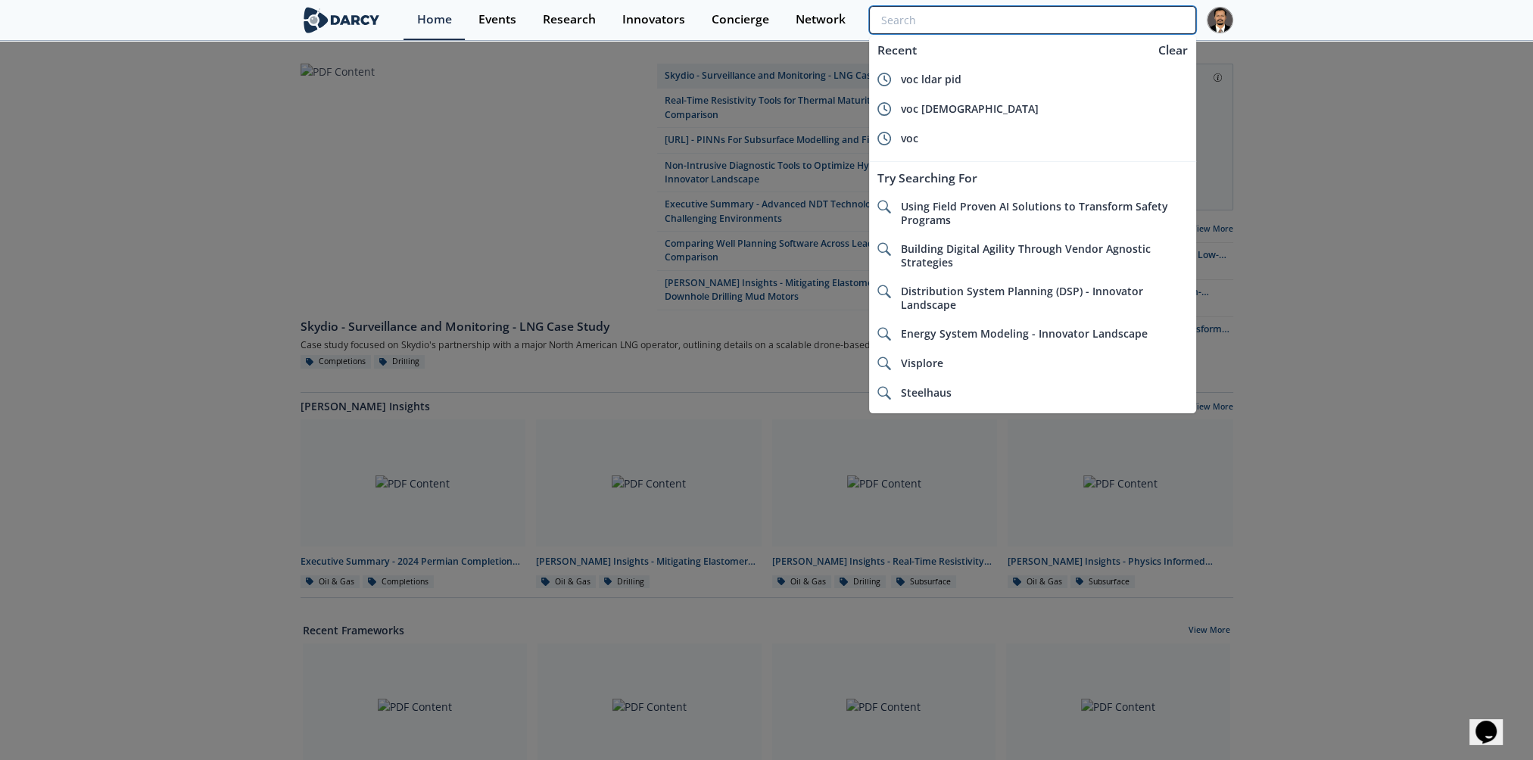
click at [1116, 24] on input "search" at bounding box center [1032, 20] width 326 height 28
paste input "Sustainability"
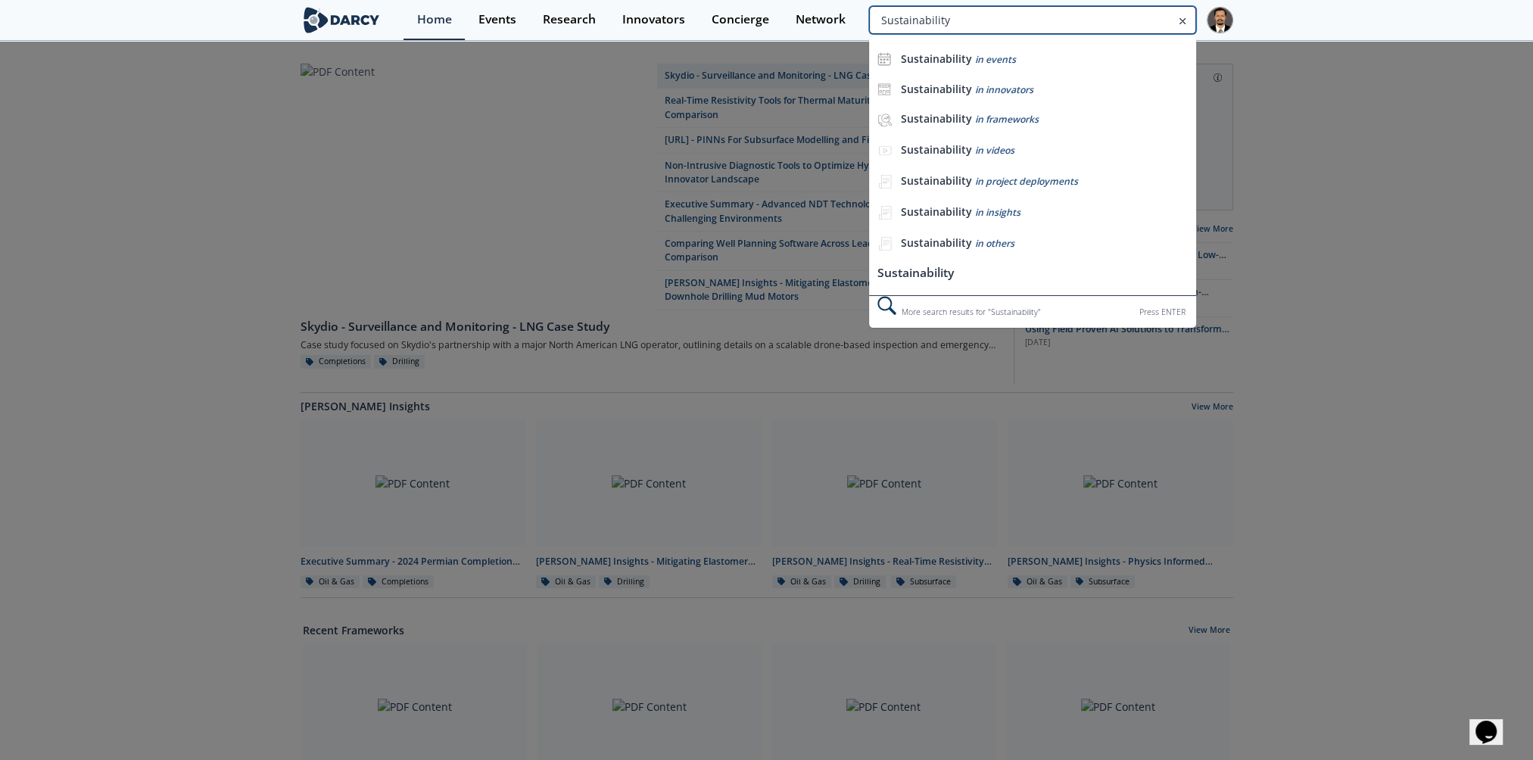
type input "Sustainability"
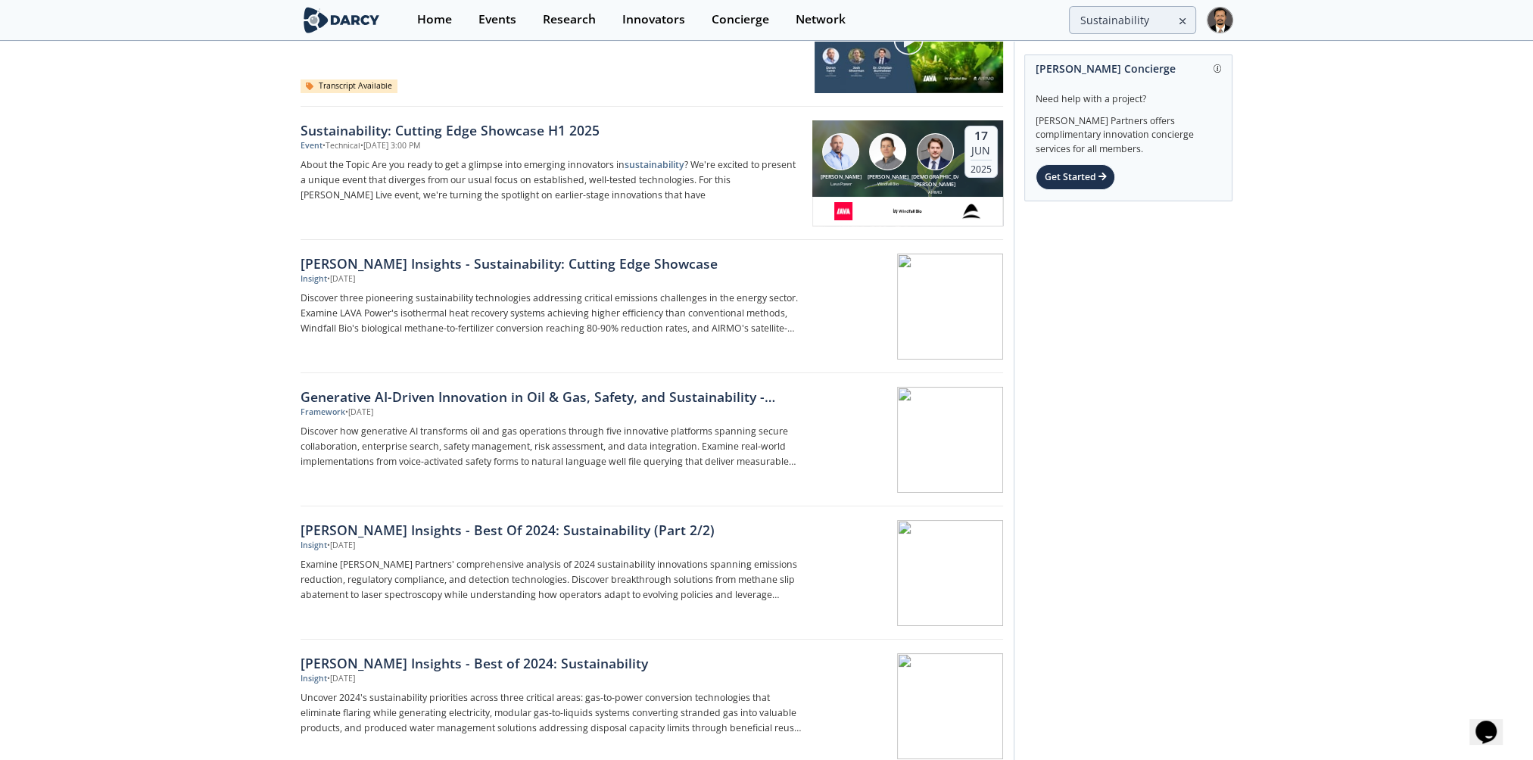
scroll to position [151, 0]
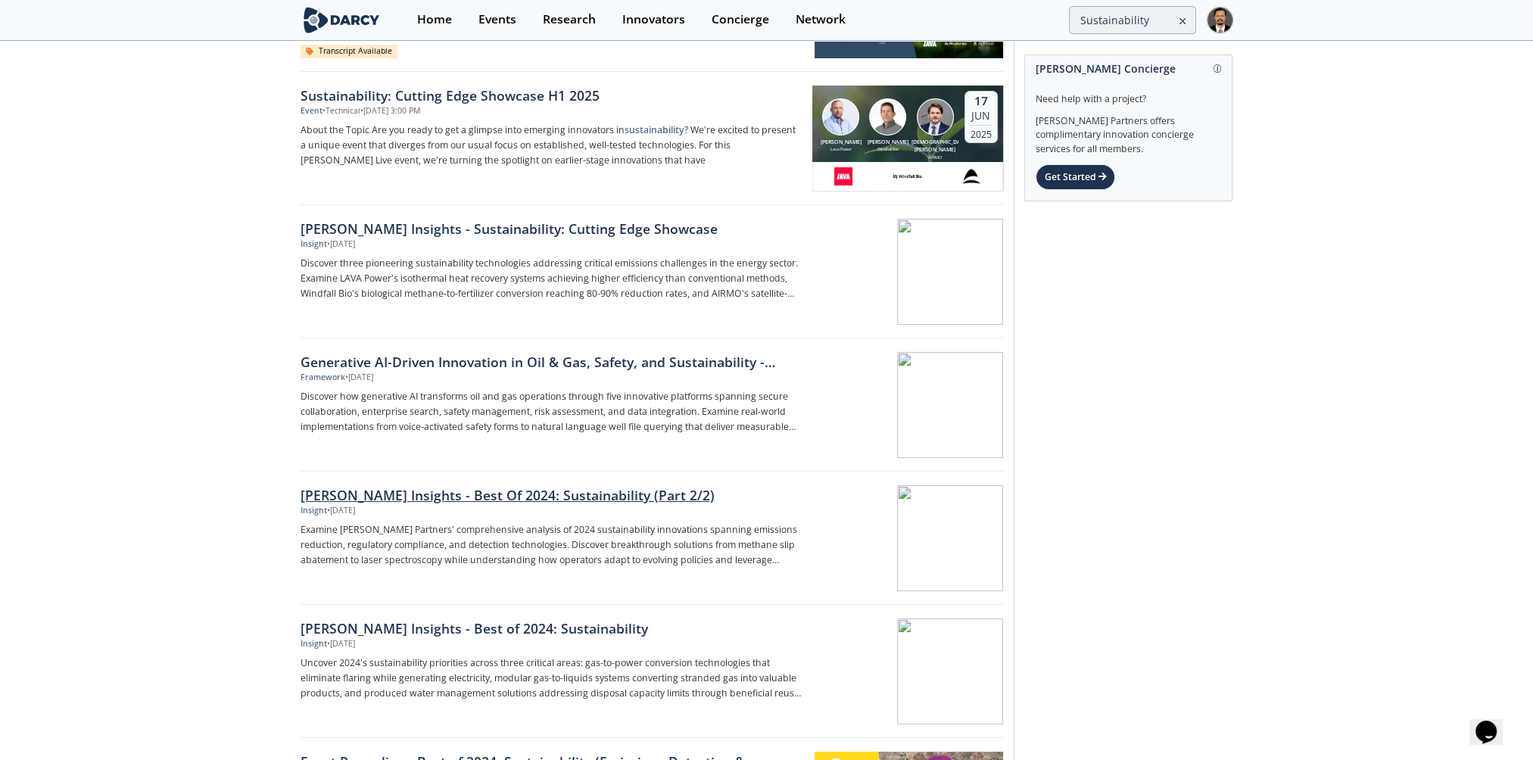
click at [563, 488] on div "[PERSON_NAME] Insights - Best Of 2024: Sustainability (Part 2/2)" at bounding box center [551, 495] width 501 height 20
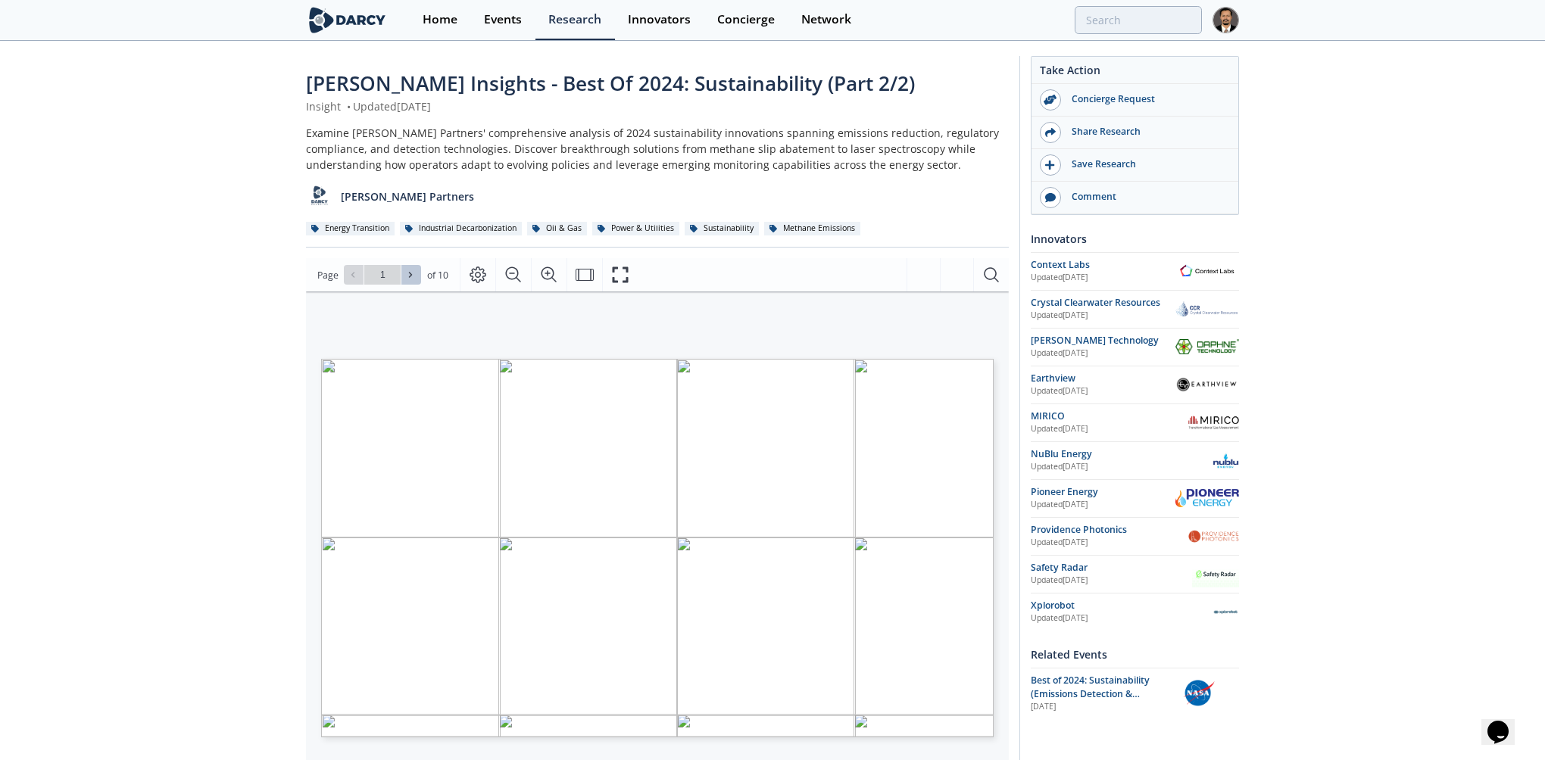
click at [412, 270] on span at bounding box center [411, 275] width 11 height 11
type input "2"
click at [407, 273] on icon at bounding box center [410, 274] width 9 height 9
type input "3"
click at [407, 272] on icon at bounding box center [410, 274] width 9 height 9
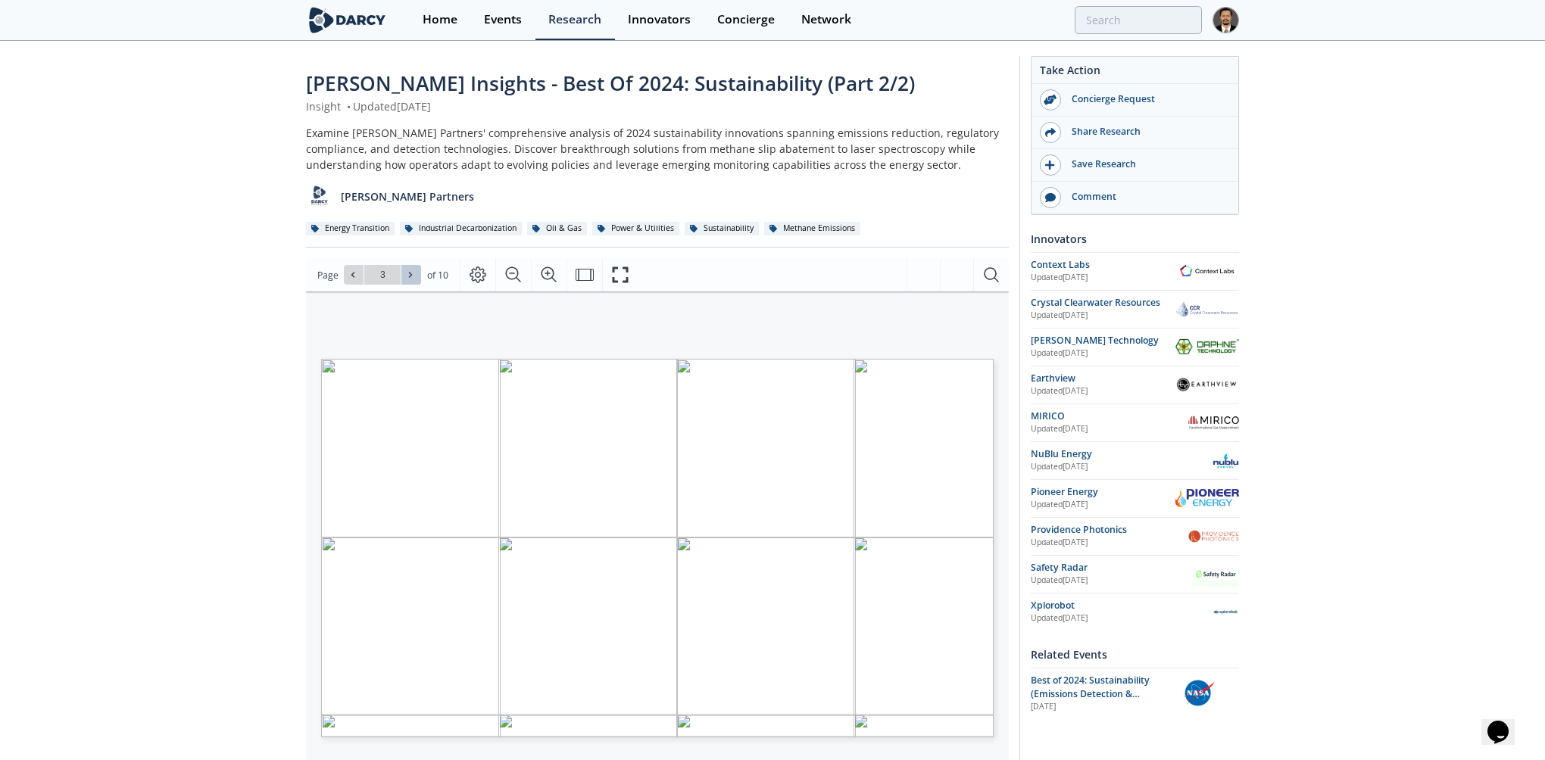
type input "4"
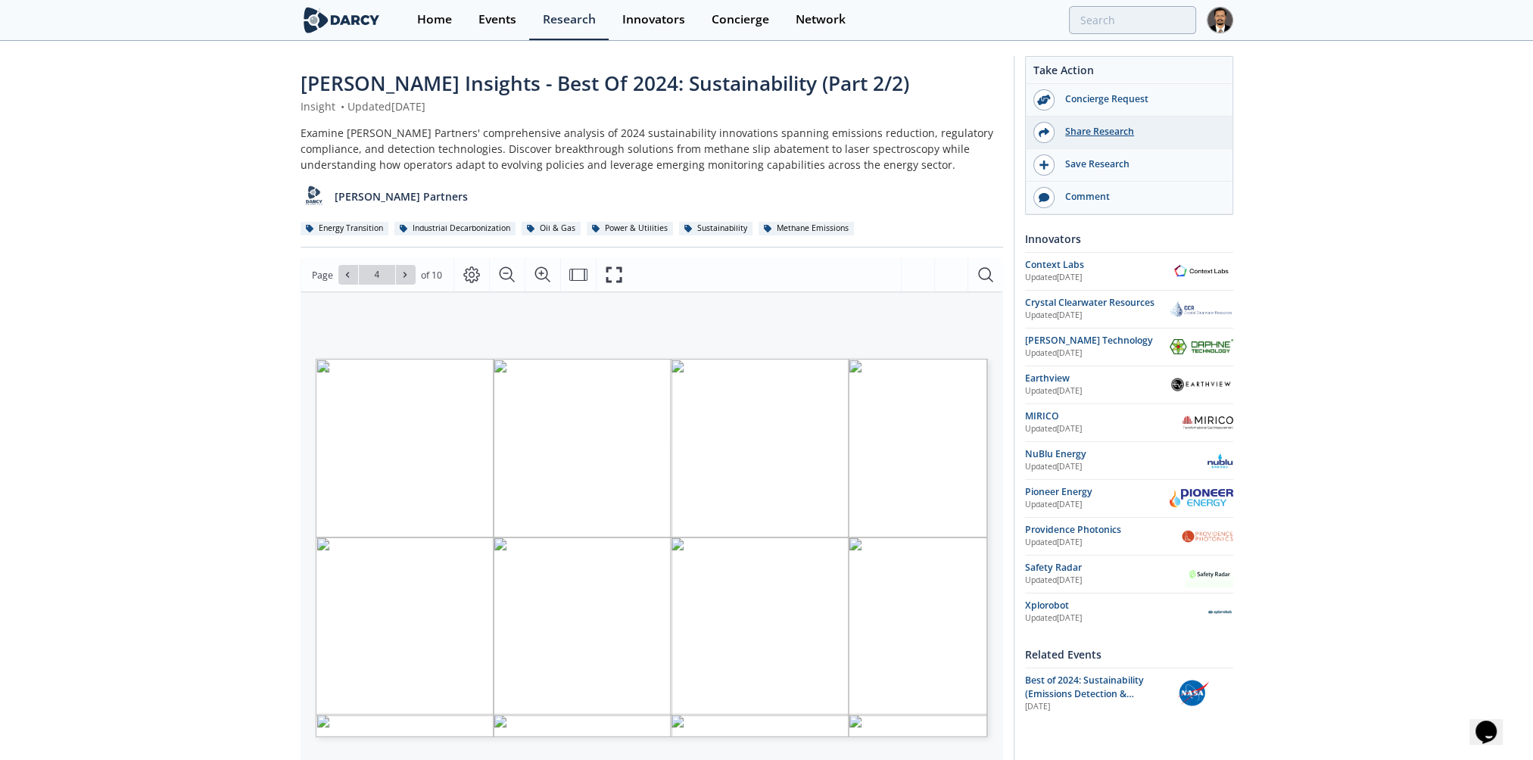
click at [1118, 129] on div "Share Research" at bounding box center [1140, 132] width 170 height 14
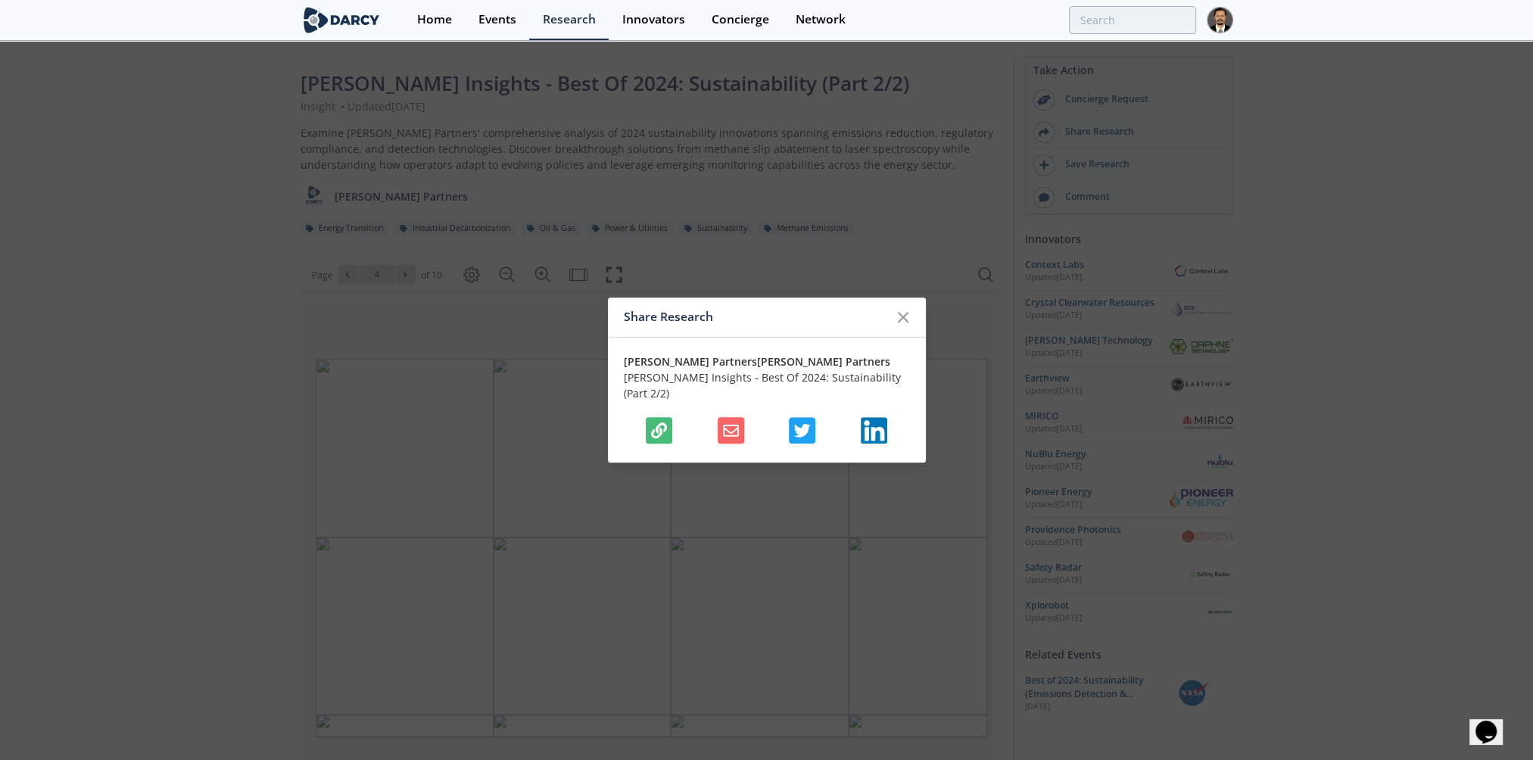
click at [660, 423] on icon "button" at bounding box center [659, 431] width 16 height 16
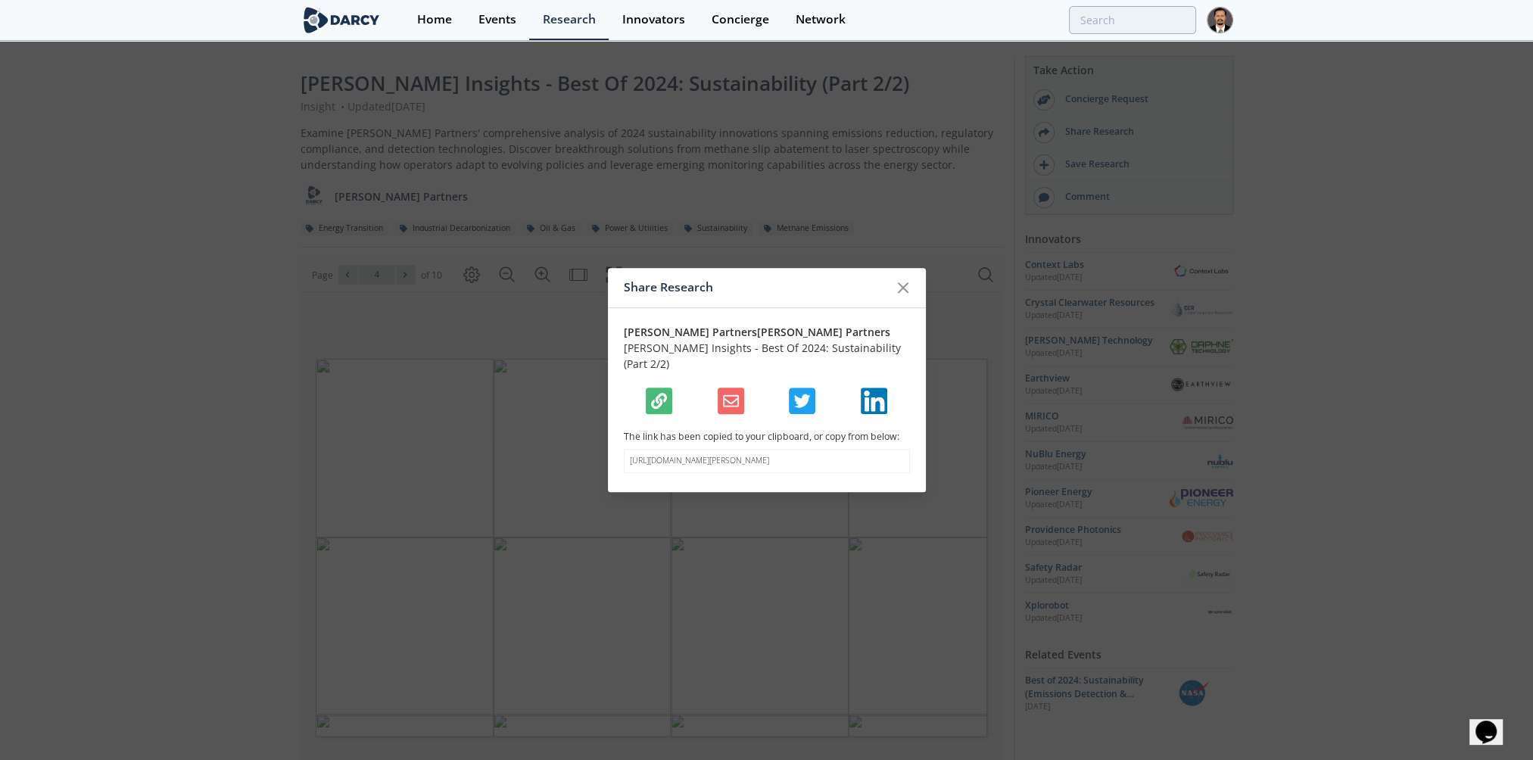
drag, startPoint x: 764, startPoint y: 463, endPoint x: 610, endPoint y: 445, distance: 155.5
click at [610, 445] on div "[PERSON_NAME] Partners [PERSON_NAME] Partners [PERSON_NAME] Insights - Best Of …" at bounding box center [767, 400] width 318 height 184
copy p "[URL][DOMAIN_NAME][PERSON_NAME]"
click at [900, 287] on icon at bounding box center [903, 287] width 9 height 9
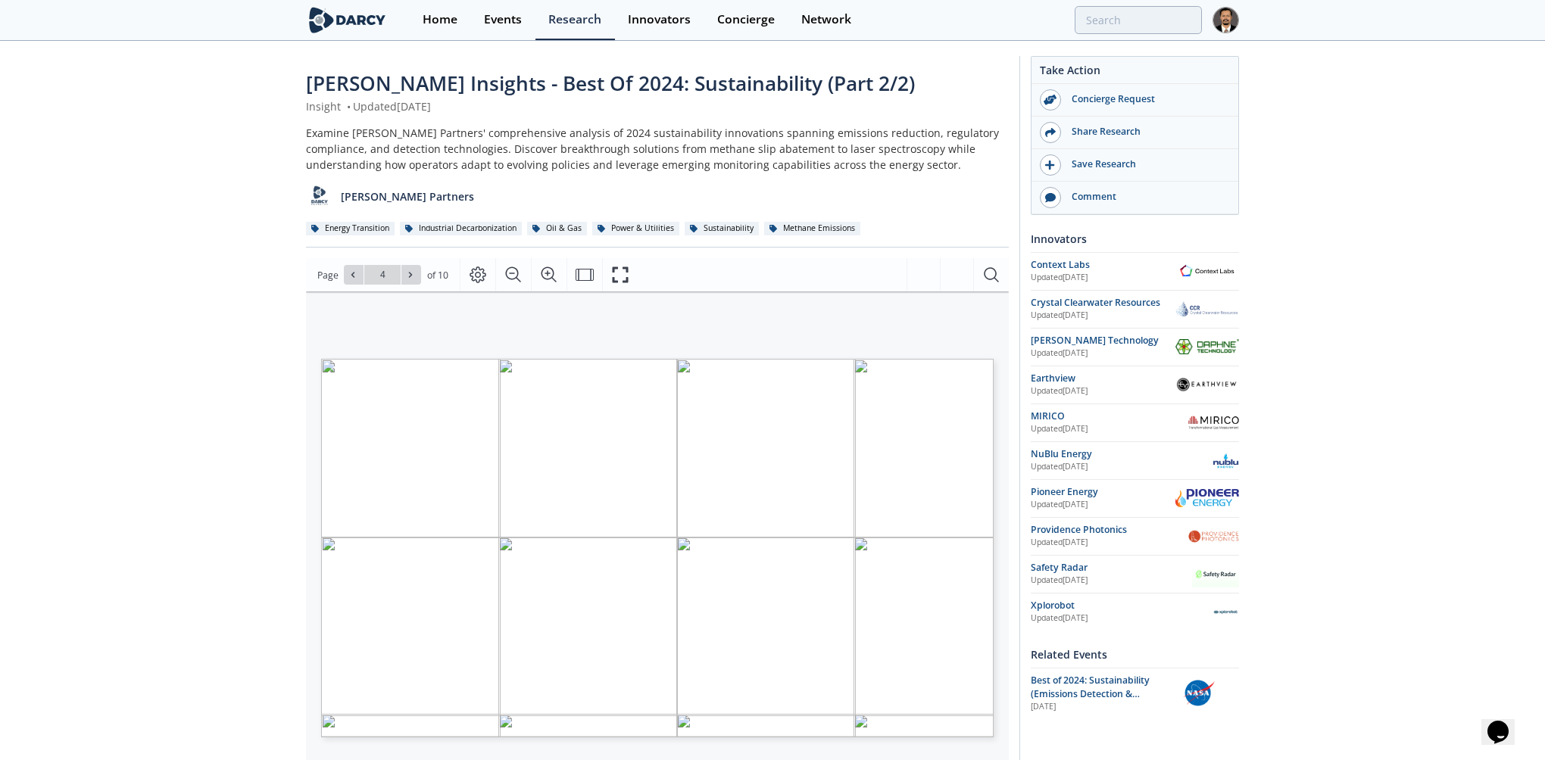
type input "5"
click at [404, 269] on button at bounding box center [411, 275] width 20 height 20
click at [409, 271] on icon at bounding box center [410, 274] width 9 height 9
click at [407, 275] on icon at bounding box center [410, 274] width 9 height 9
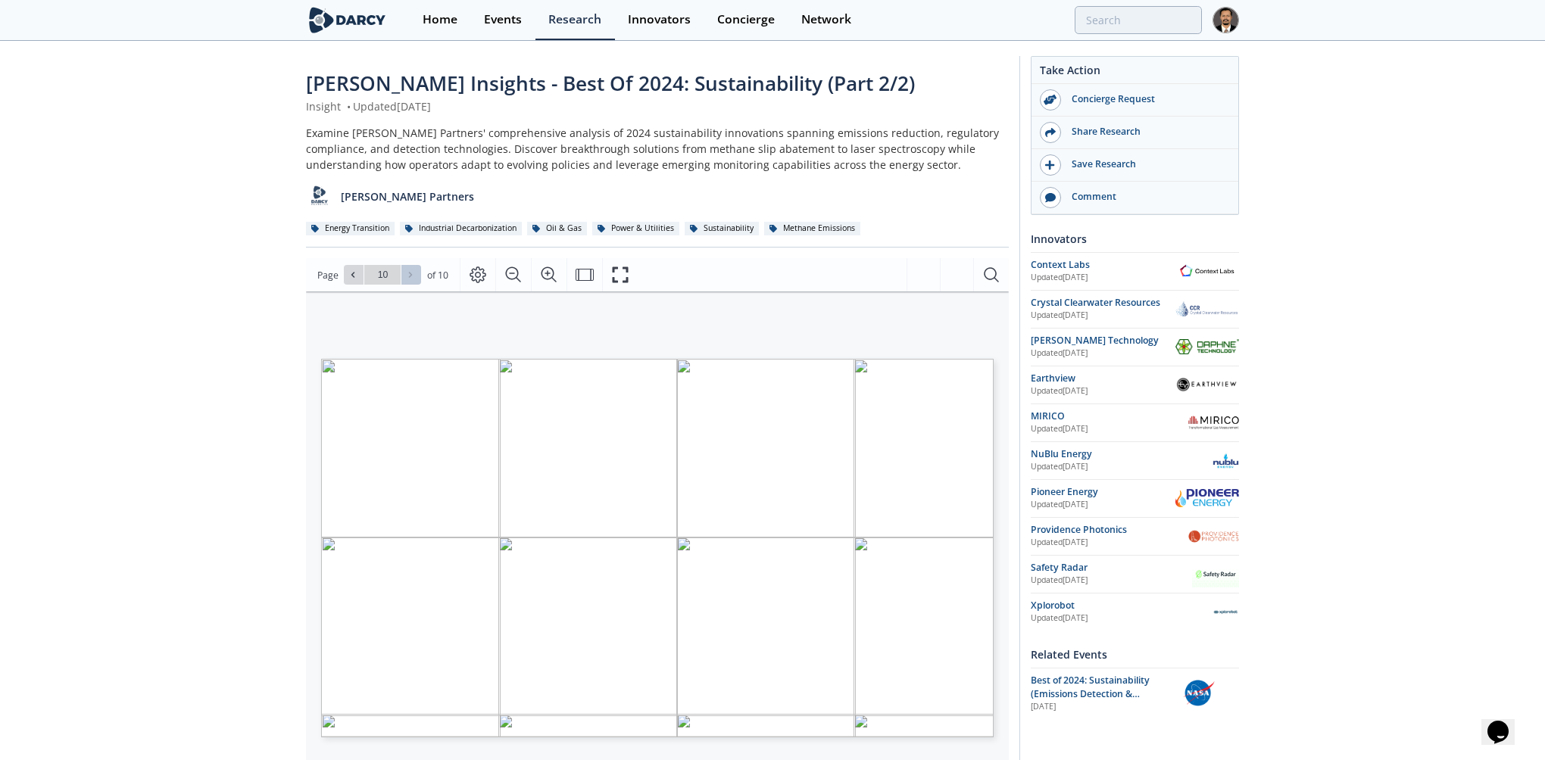
click at [407, 275] on div "Go to Page 10" at bounding box center [382, 275] width 77 height 20
click at [354, 272] on icon at bounding box center [352, 274] width 9 height 9
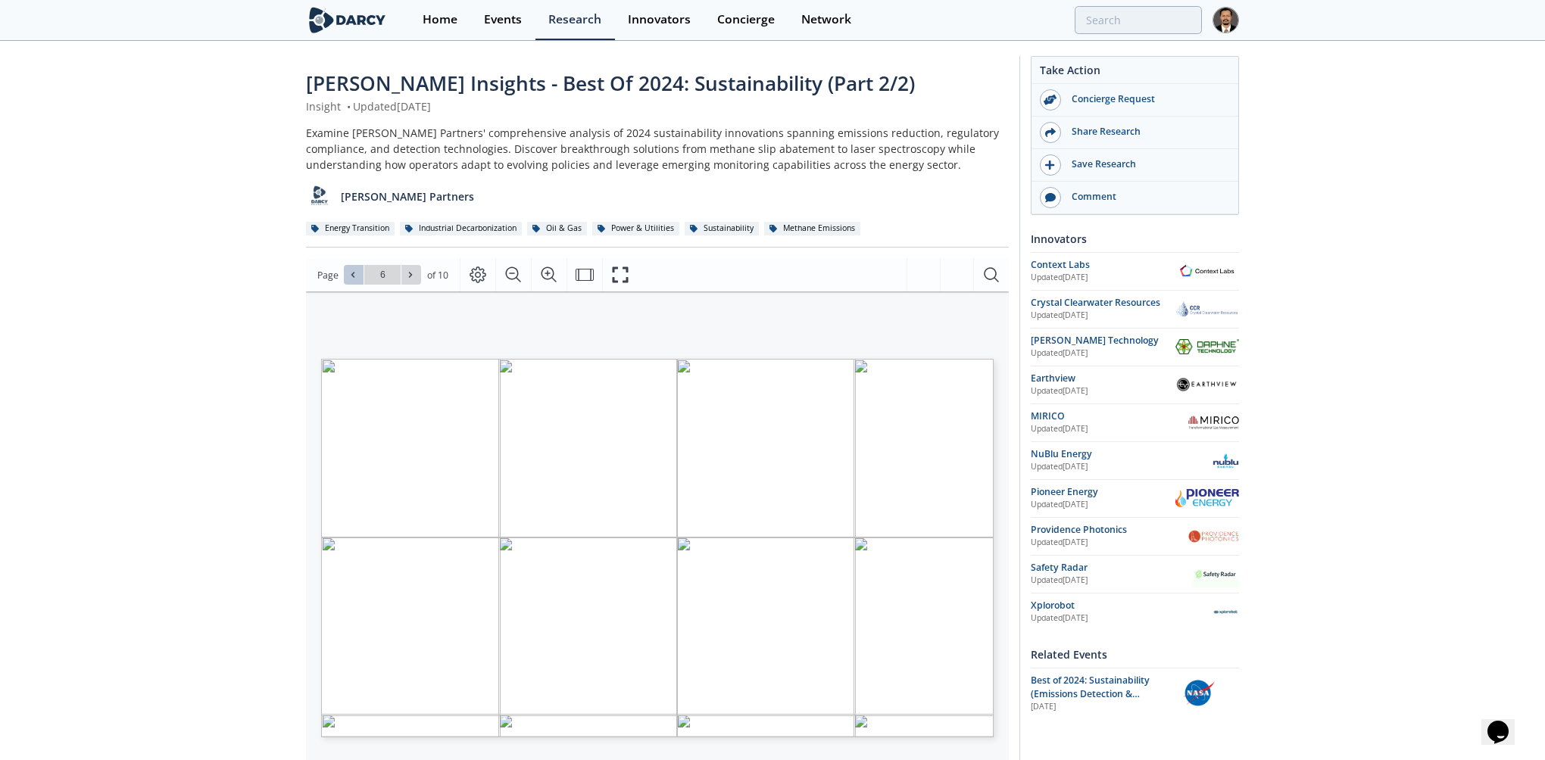
click at [354, 272] on icon at bounding box center [352, 274] width 9 height 9
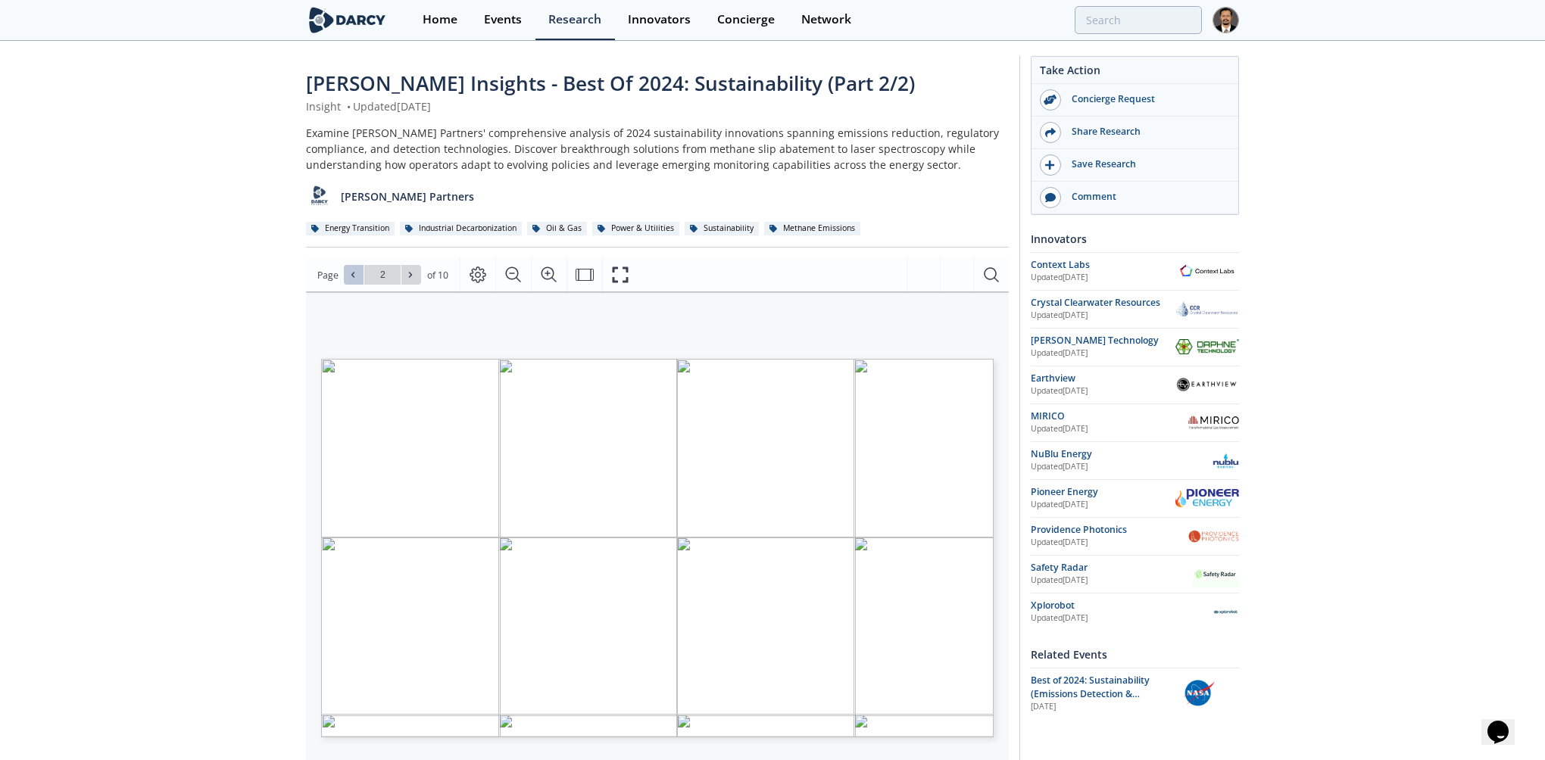
type input "1"
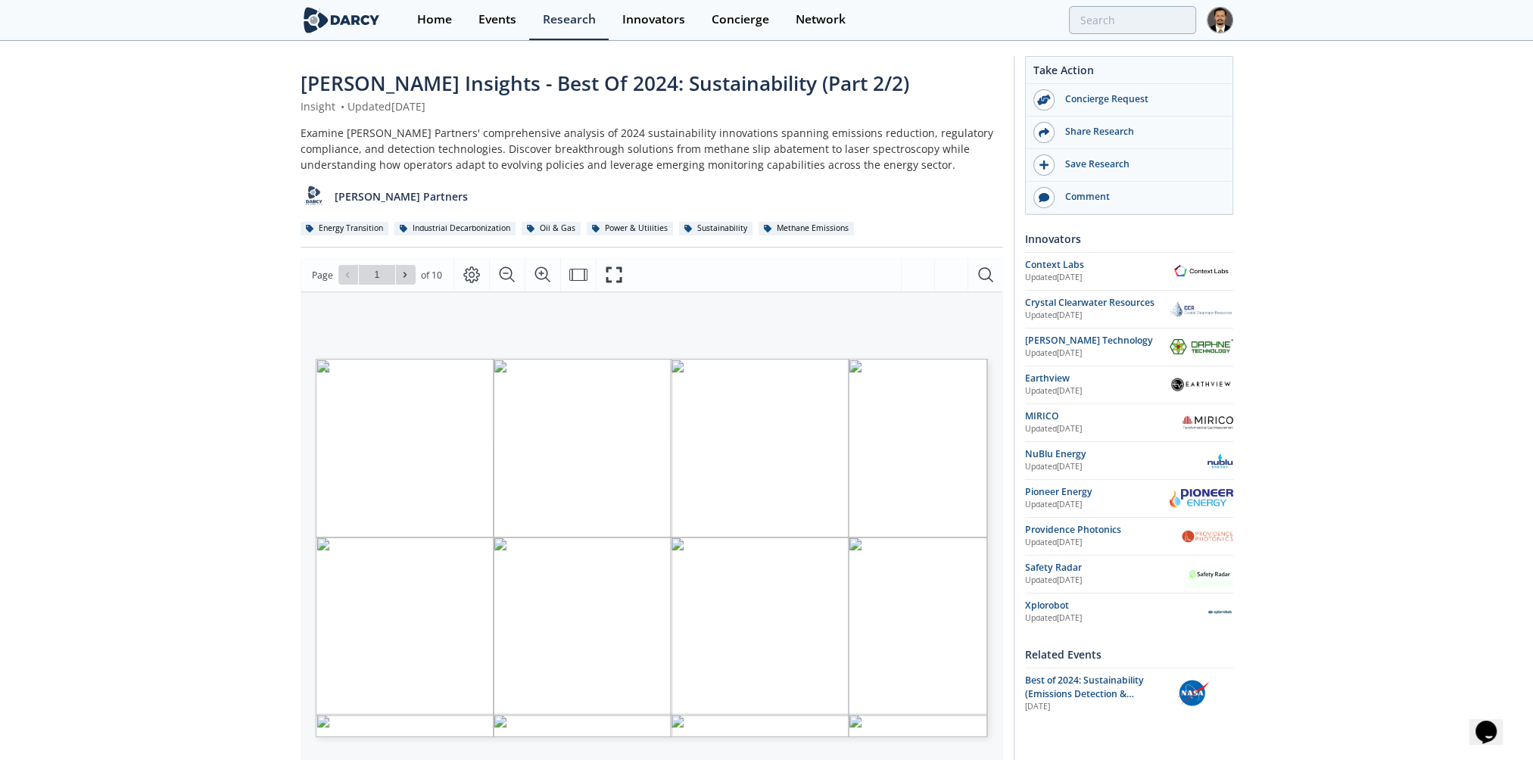
type input "Sustainability"
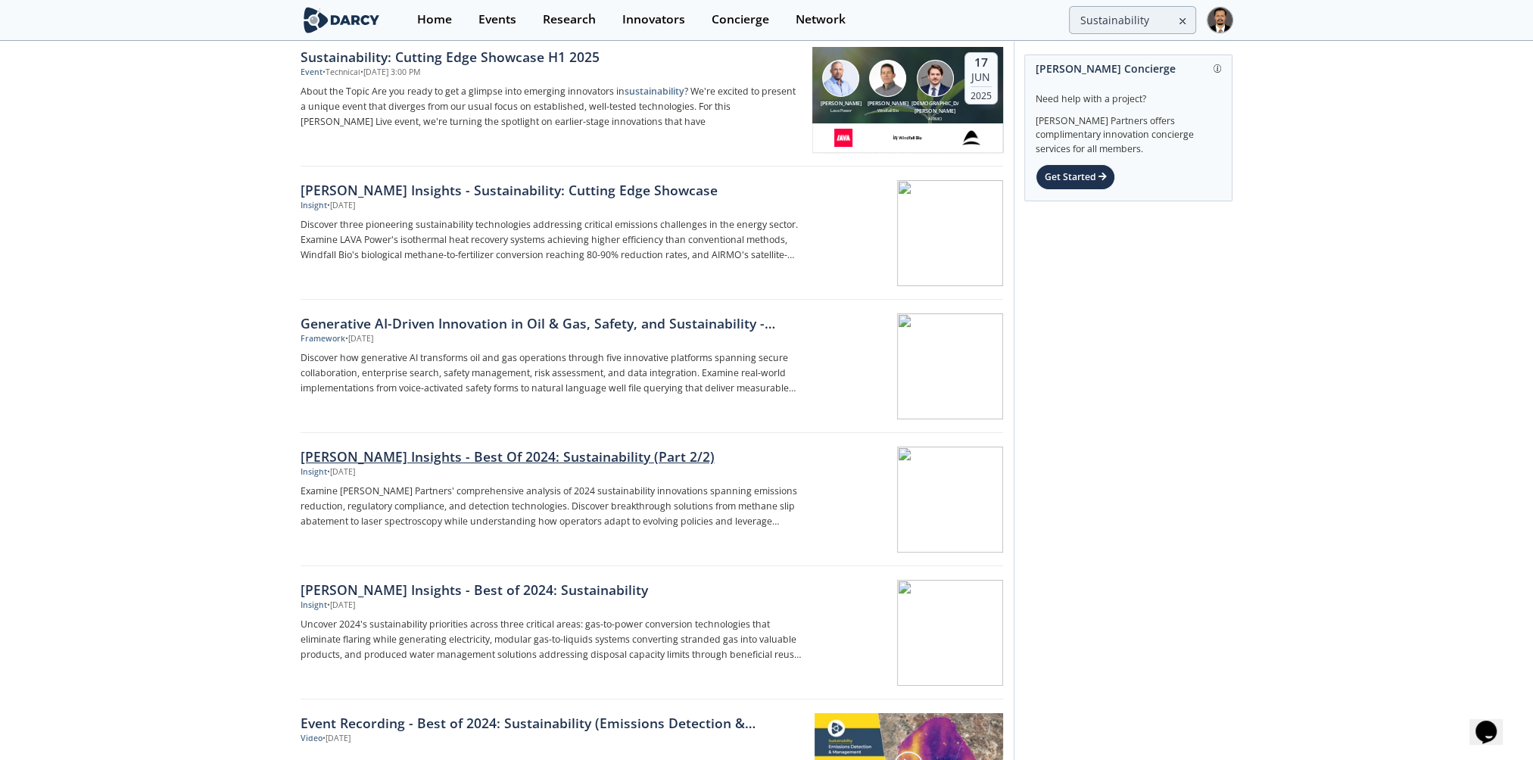
scroll to position [227, 0]
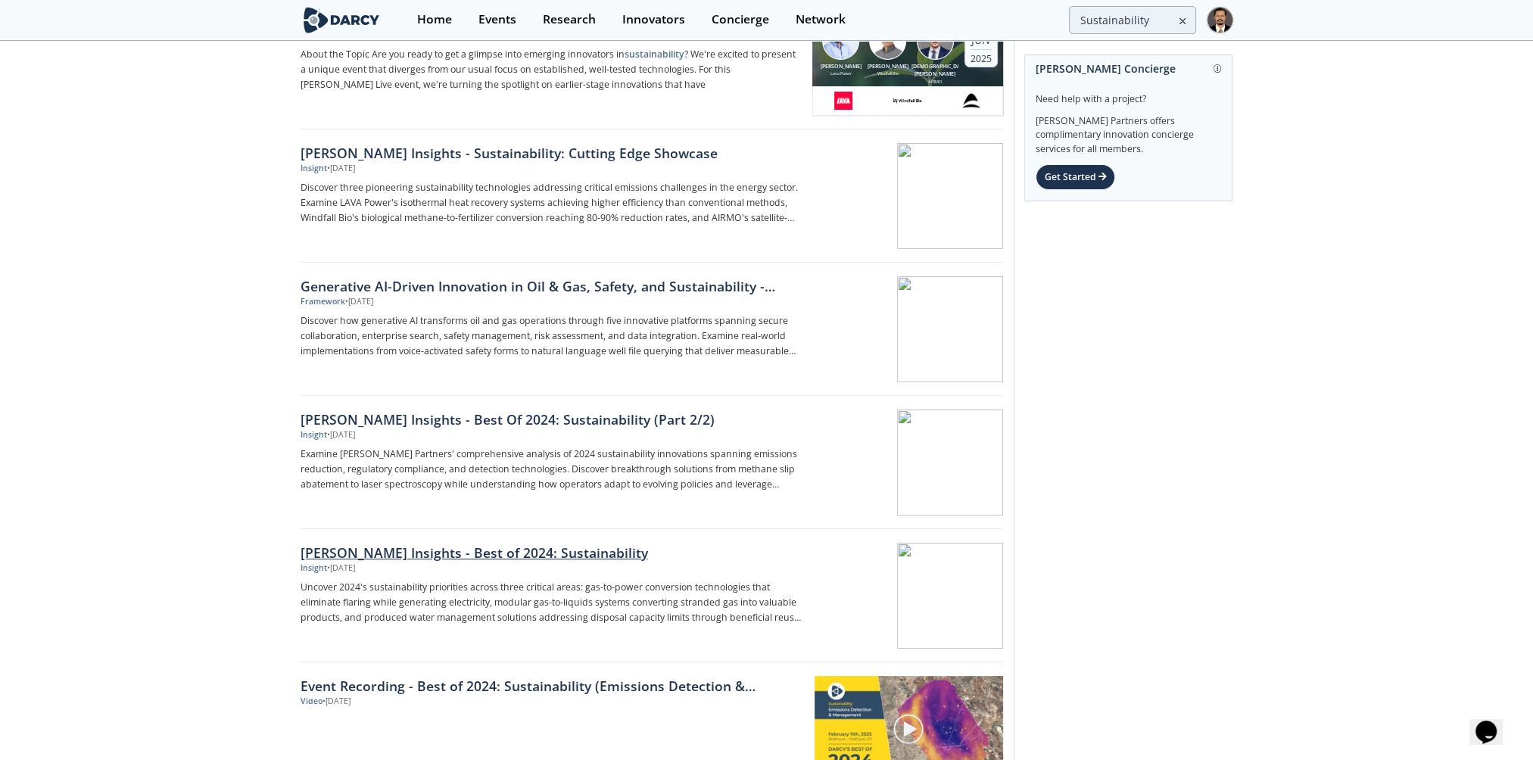
click at [485, 550] on div "[PERSON_NAME] Insights - Best of 2024: Sustainability" at bounding box center [551, 553] width 501 height 20
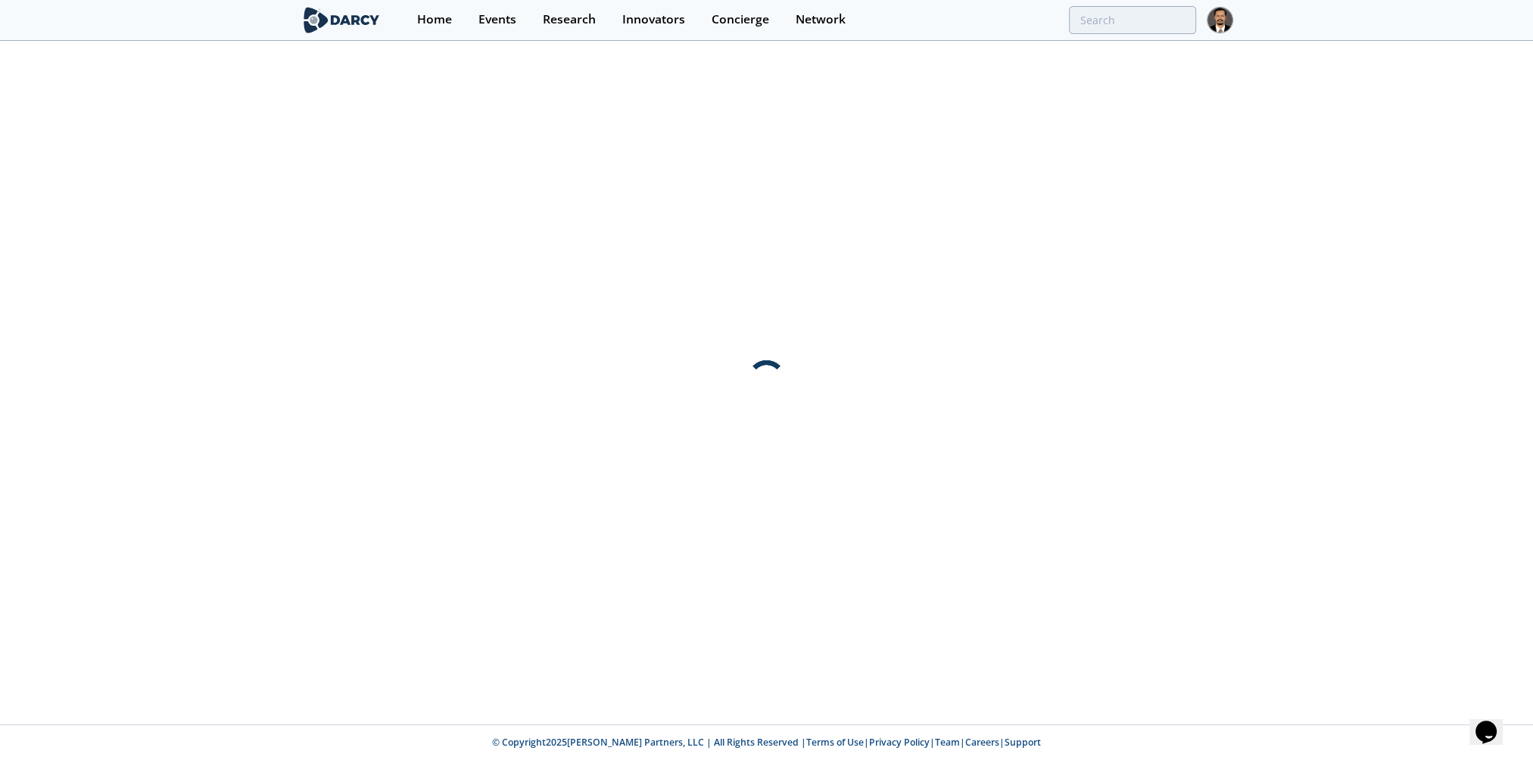
scroll to position [0, 0]
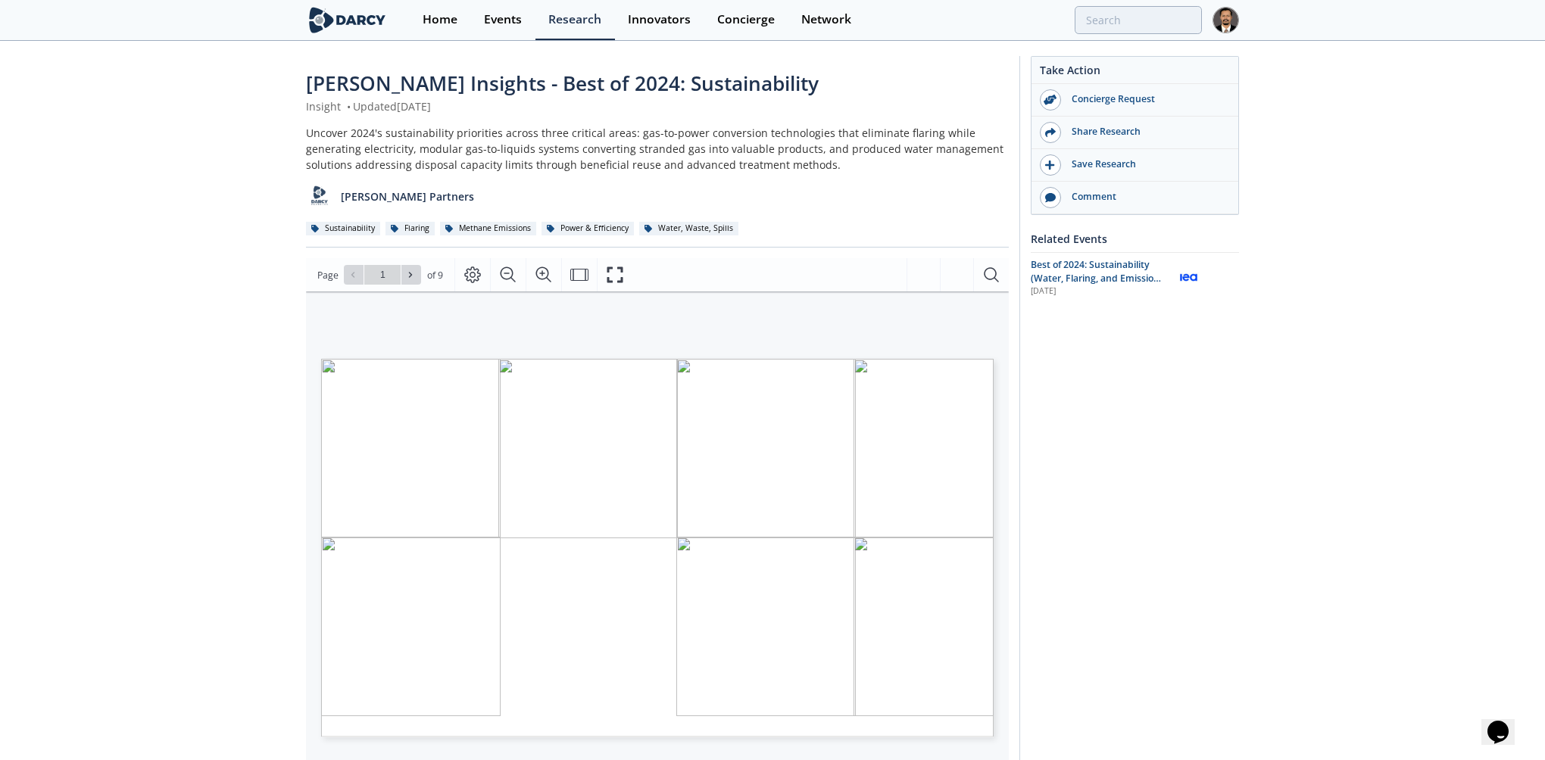
type input "2"
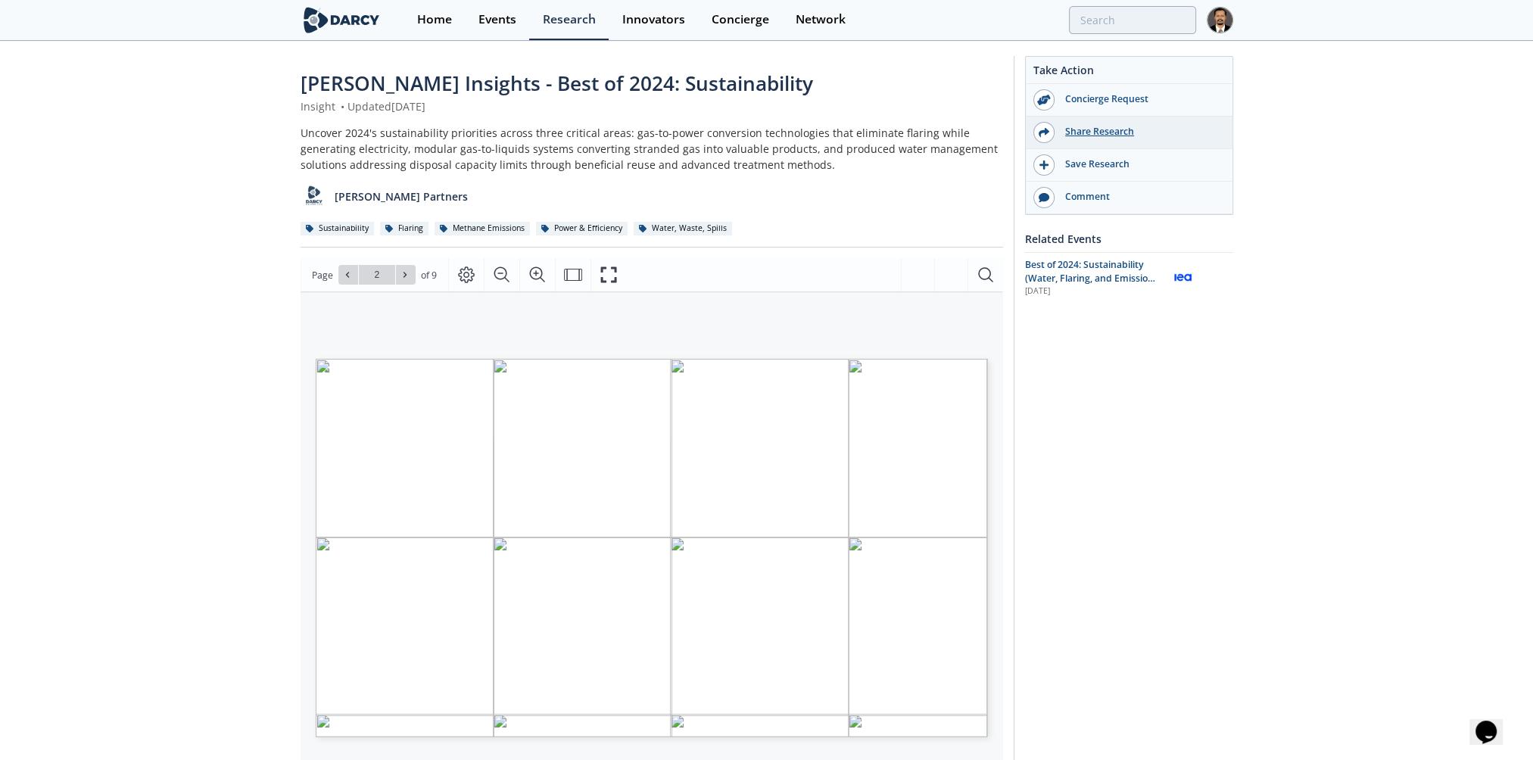
click at [1083, 129] on div "Share Research" at bounding box center [1140, 132] width 170 height 14
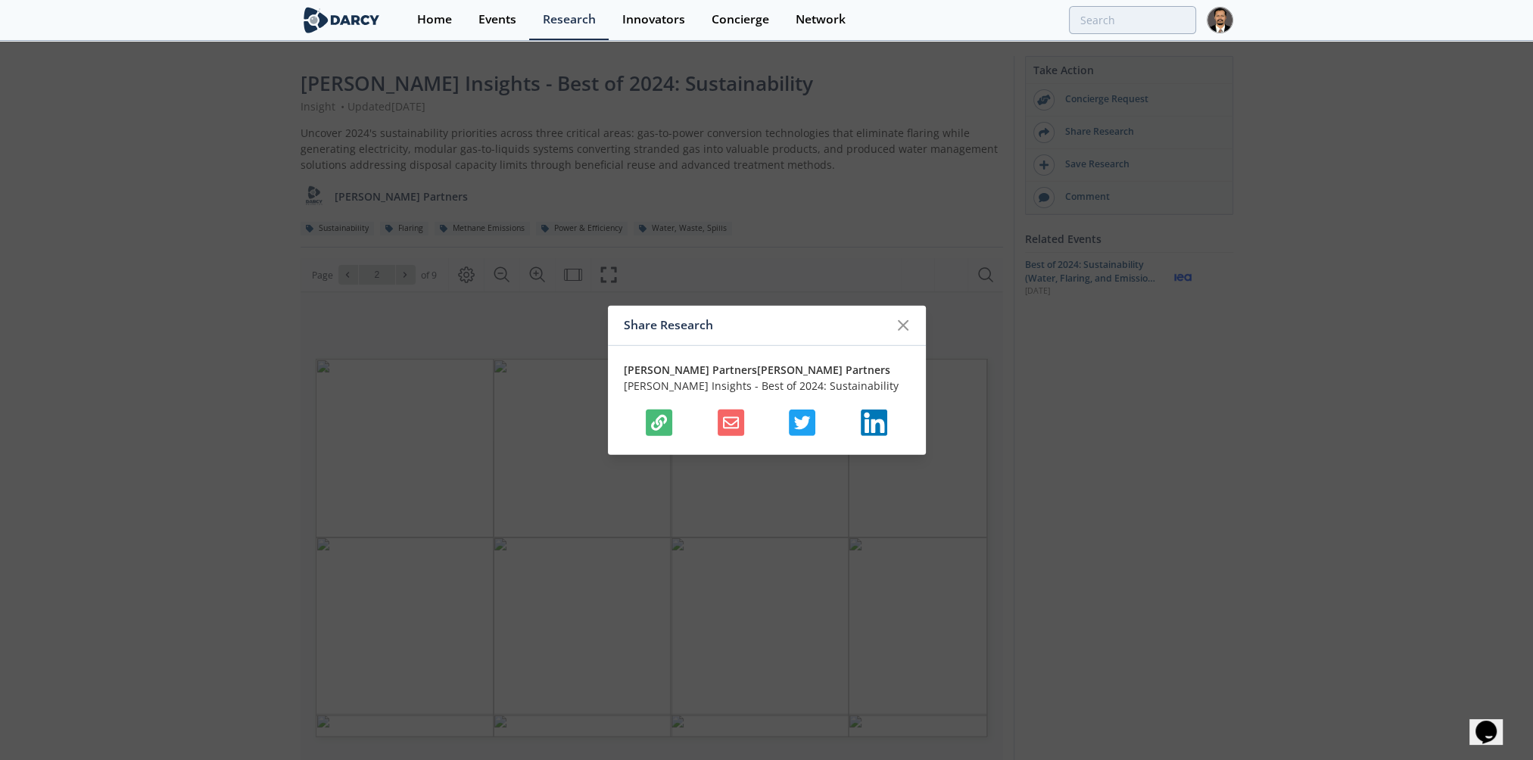
click at [671, 418] on button "button" at bounding box center [659, 423] width 27 height 27
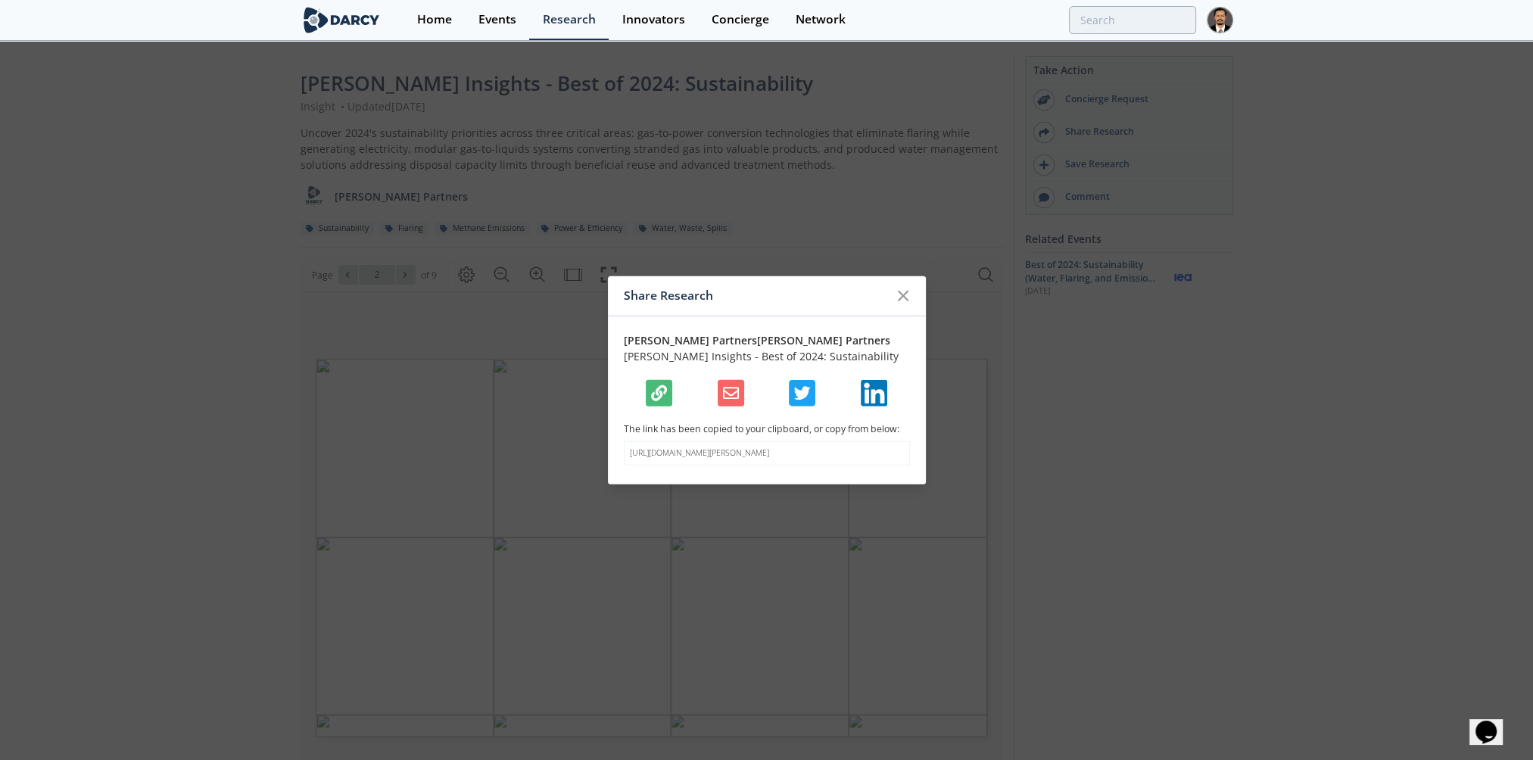
click at [650, 423] on p "The link has been copied to your clipboard, or copy from below:" at bounding box center [767, 430] width 286 height 14
drag, startPoint x: 733, startPoint y: 461, endPoint x: 597, endPoint y: 442, distance: 137.6
click at [597, 442] on div "Share Research [PERSON_NAME] Partners [PERSON_NAME] Partners [PERSON_NAME] Insi…" at bounding box center [766, 380] width 1533 height 760
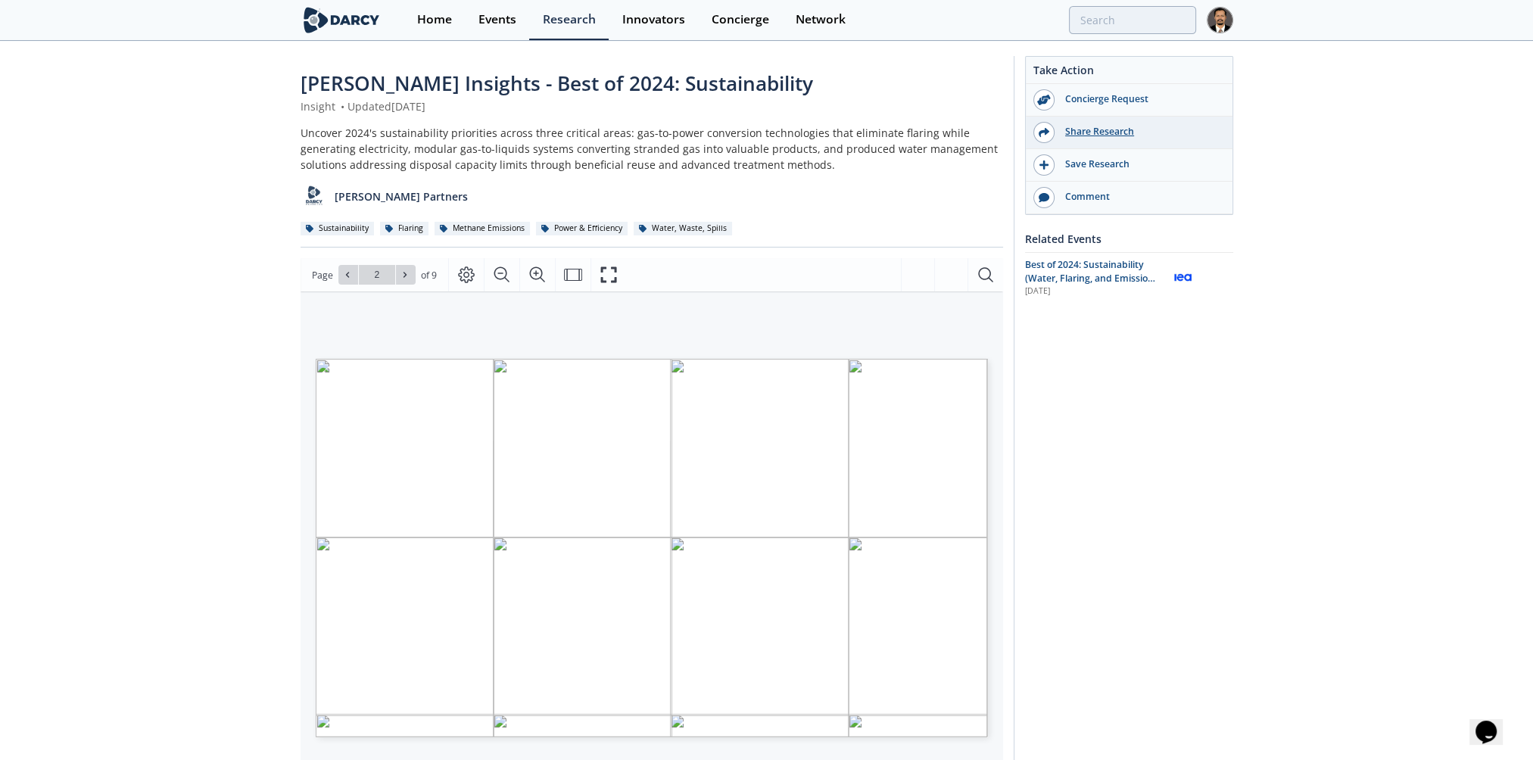
click at [1112, 136] on div "Share Research" at bounding box center [1140, 132] width 170 height 14
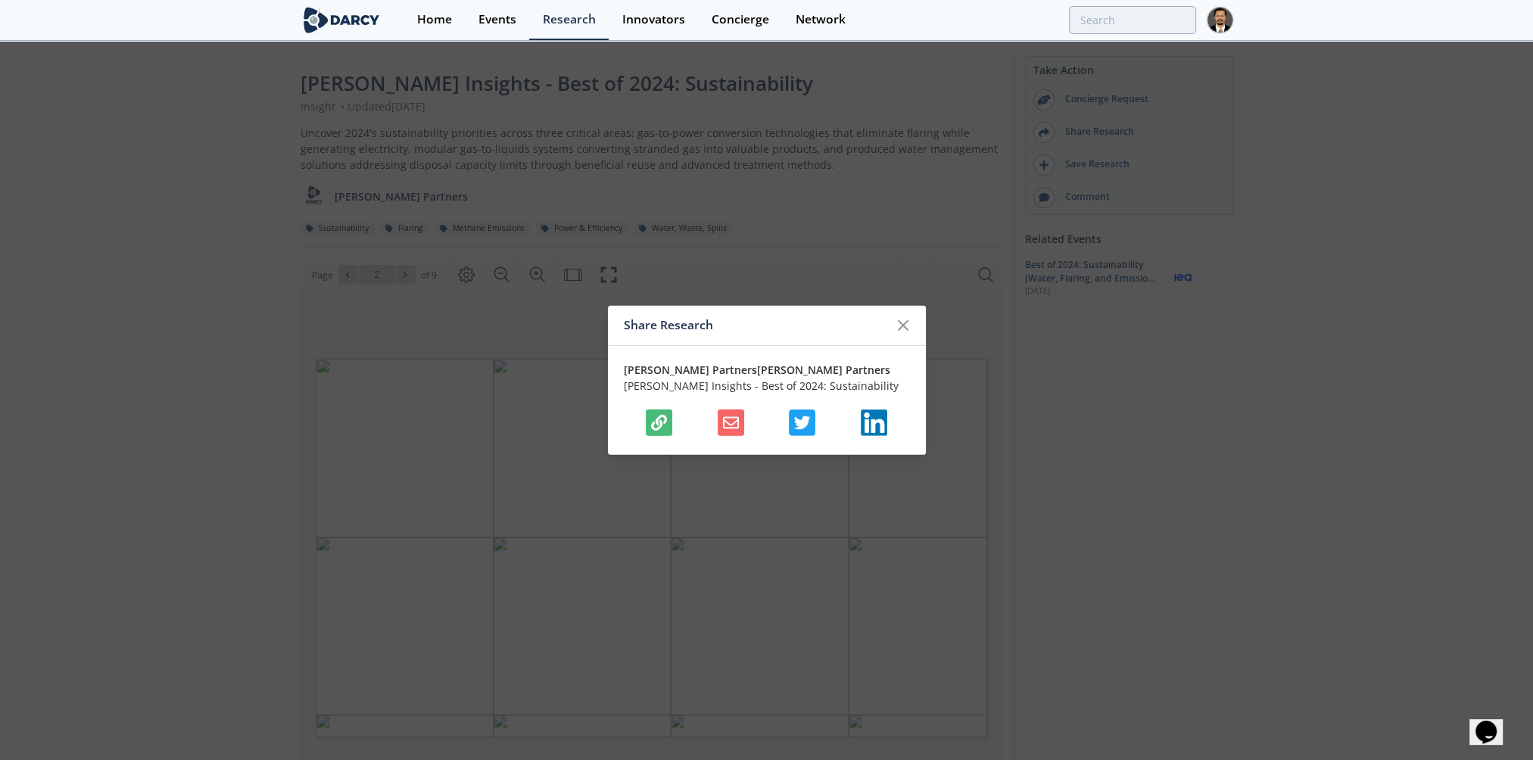
click at [653, 422] on icon "button" at bounding box center [659, 423] width 16 height 16
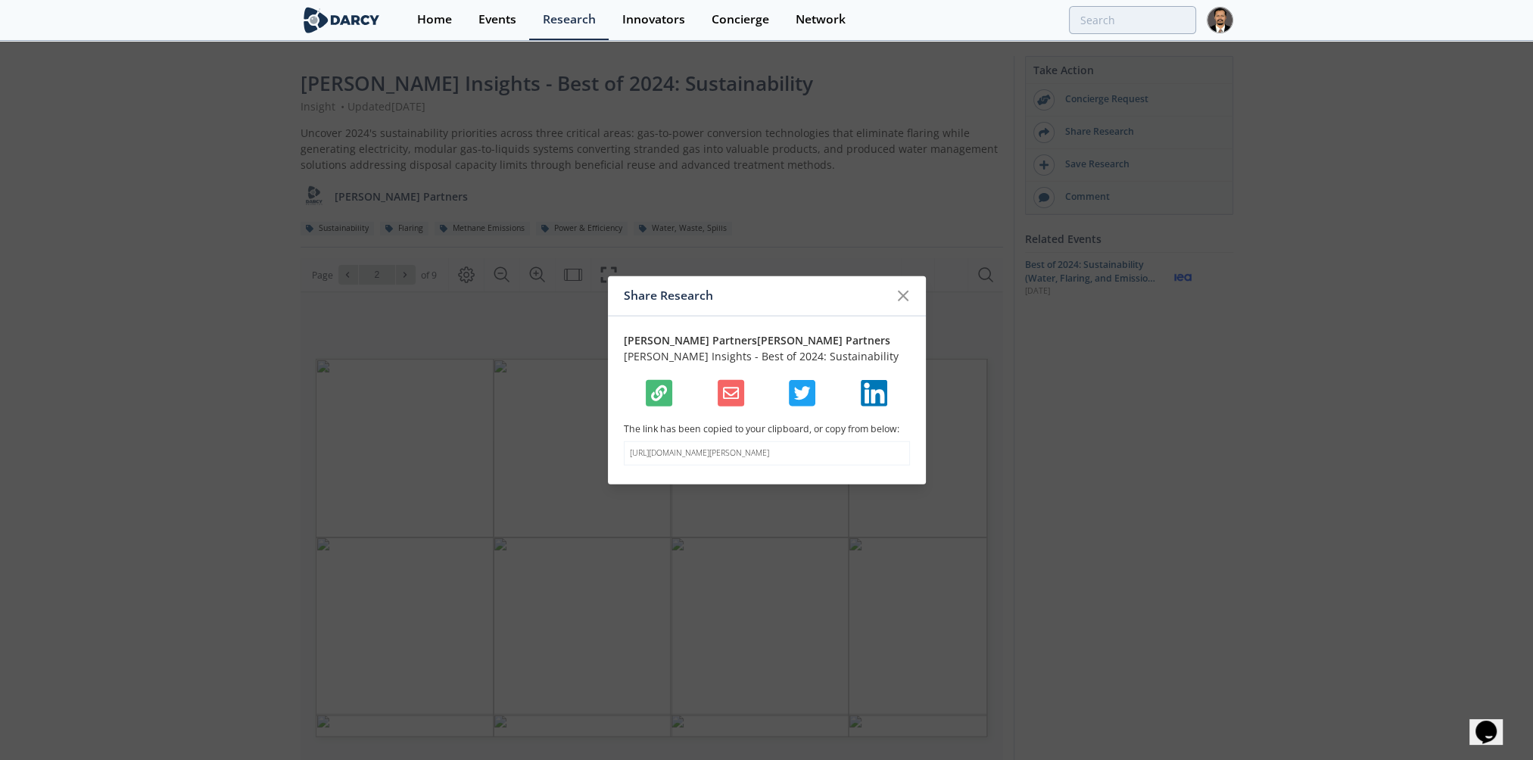
click at [709, 460] on p "[URL][DOMAIN_NAME][PERSON_NAME]" at bounding box center [767, 453] width 274 height 12
drag, startPoint x: 721, startPoint y: 454, endPoint x: 626, endPoint y: 451, distance: 94.7
click at [626, 451] on div "[URL][DOMAIN_NAME][PERSON_NAME]" at bounding box center [767, 453] width 286 height 24
copy p "[URL][DOMAIN_NAME][PERSON_NAME]"
click at [900, 292] on icon at bounding box center [903, 296] width 9 height 9
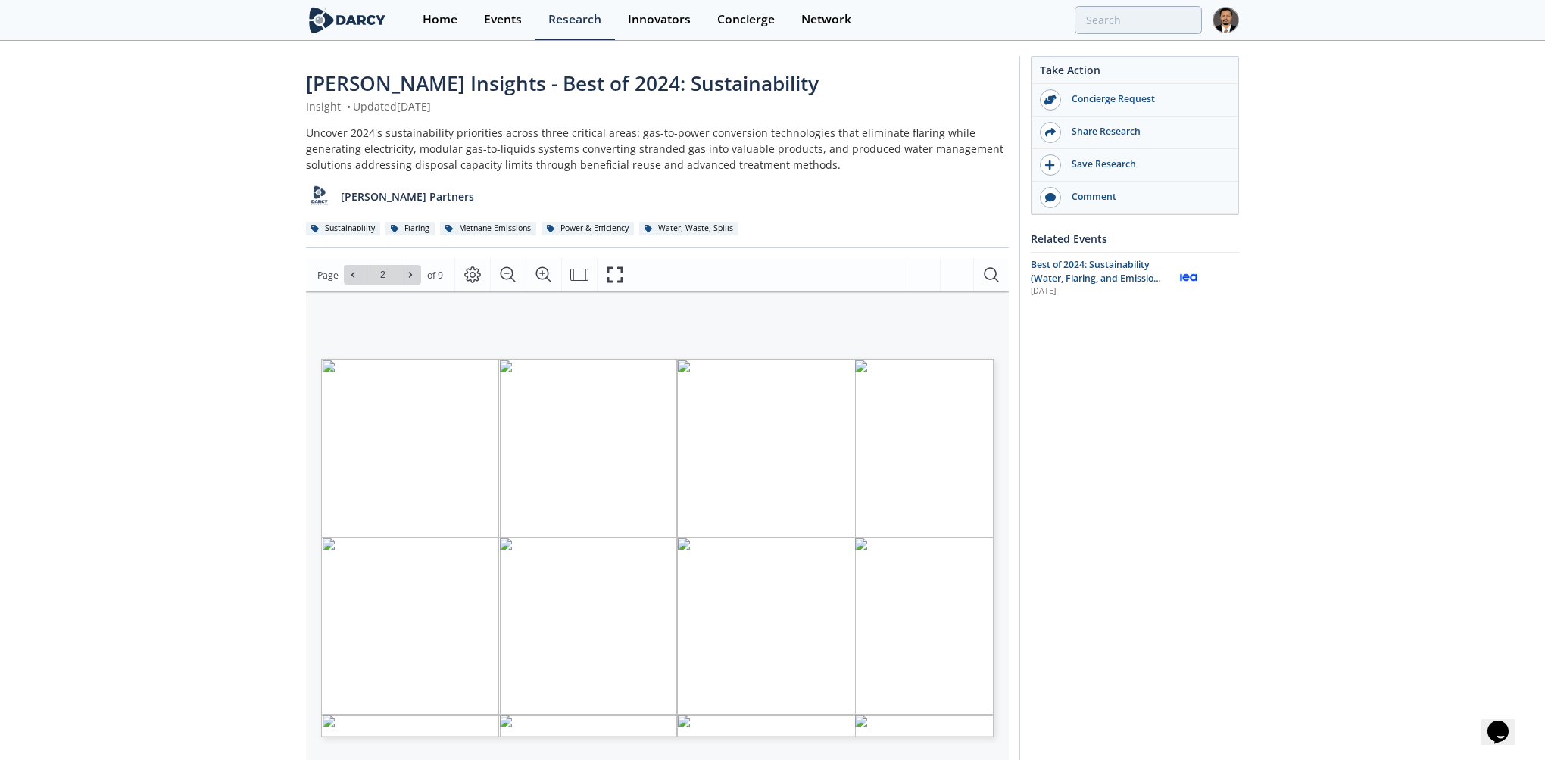
click at [951, 681] on span "Page 2" at bounding box center [1105, 736] width 1429 height 703
click at [544, 646] on span "Industrial Decarbonization Network" at bounding box center [562, 647] width 126 height 6
